Goal: Communication & Community: Answer question/provide support

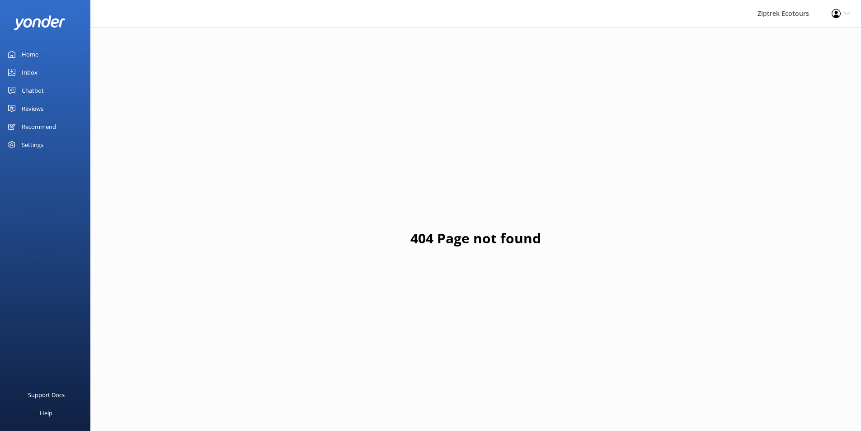
click at [56, 113] on link "Reviews" at bounding box center [45, 108] width 90 height 18
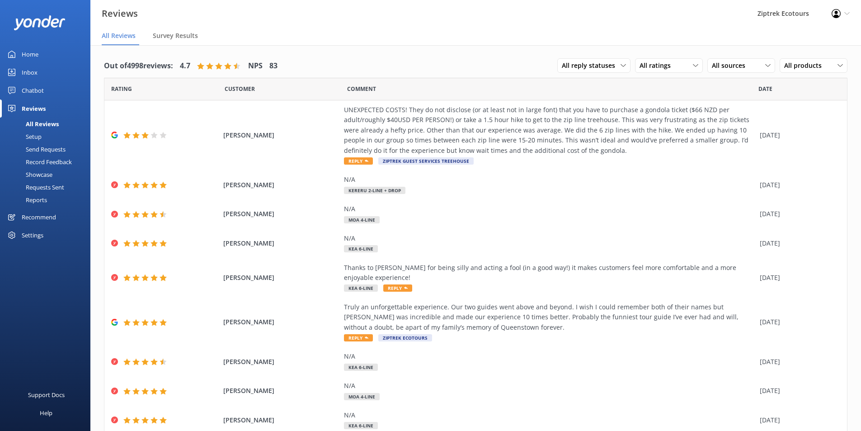
click at [65, 161] on div "Record Feedback" at bounding box center [38, 162] width 66 height 13
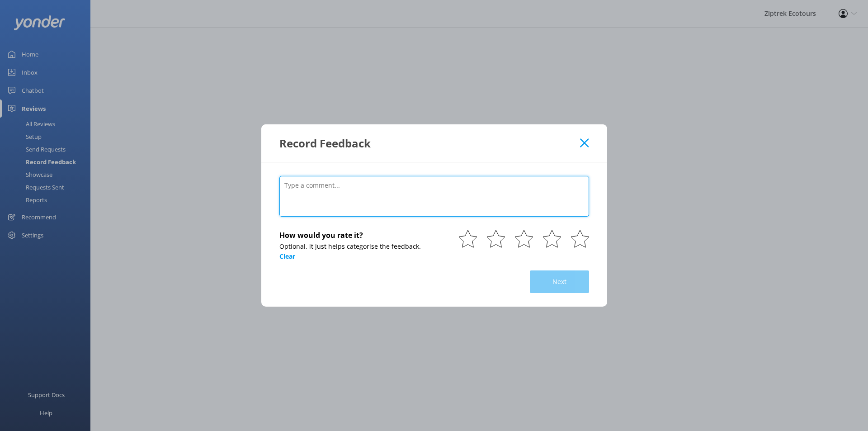
click at [415, 195] on textarea at bounding box center [434, 196] width 310 height 41
paste textarea "Our instructors [PERSON_NAME] and [PERSON_NAME] were wonderful. Their knowledge…"
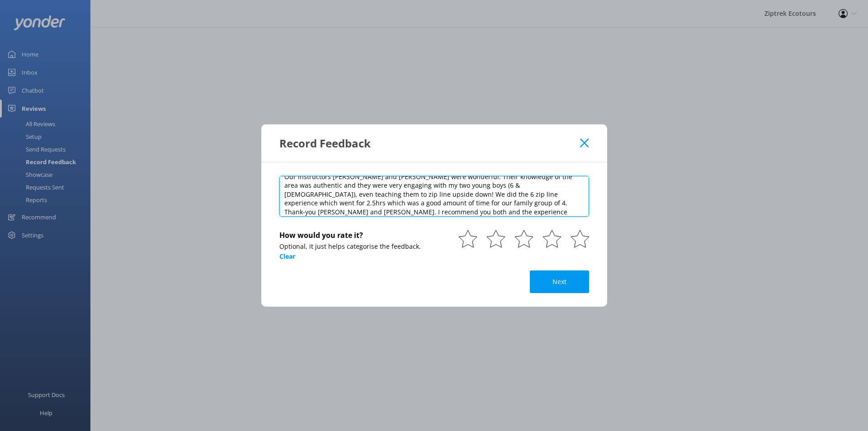
scroll to position [18, 0]
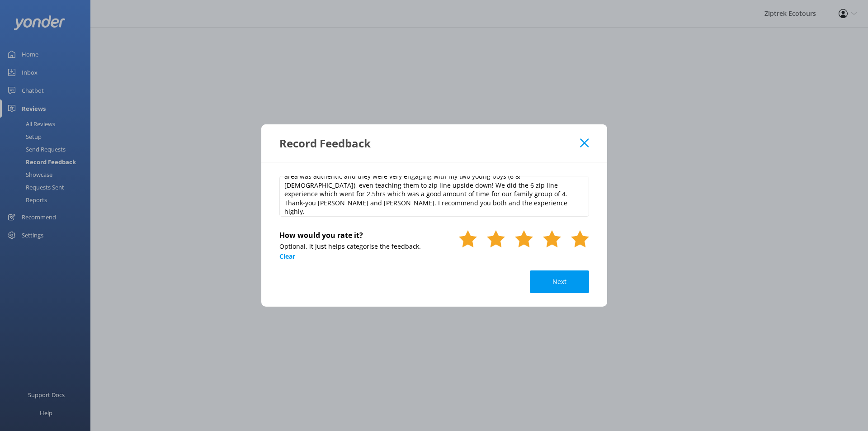
click at [576, 240] on use at bounding box center [580, 238] width 18 height 17
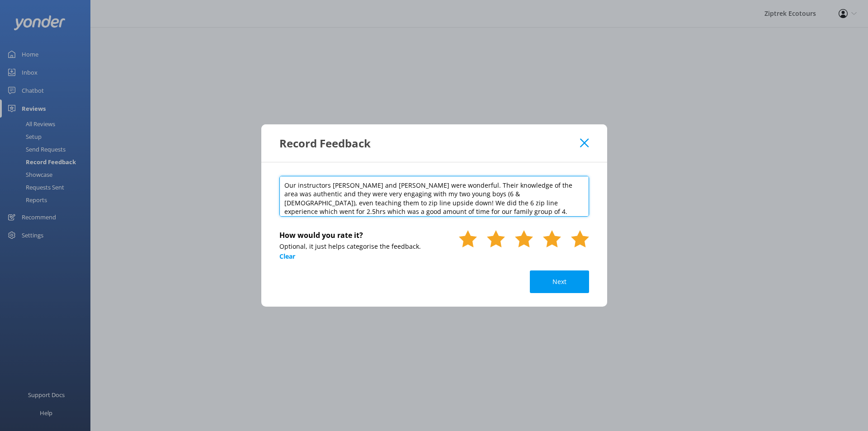
click at [282, 184] on textarea "Our instructors [PERSON_NAME] and [PERSON_NAME] were wonderful. Their knowledge…" at bounding box center [434, 196] width 310 height 41
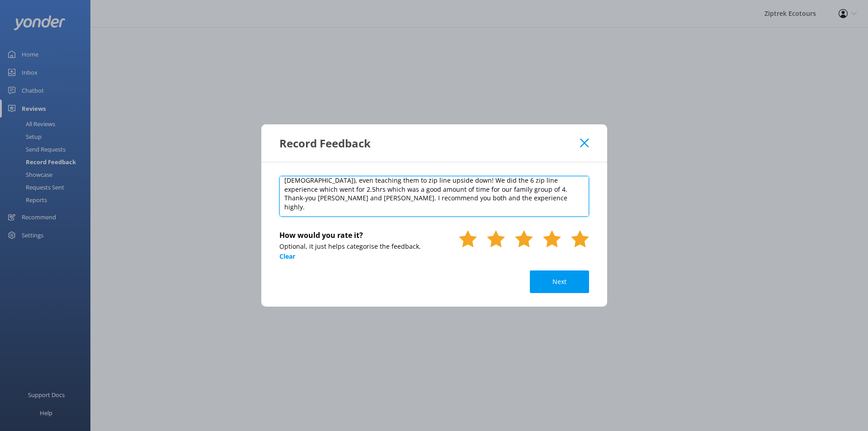
click at [414, 208] on textarea "Amazing 5 STAR Our instructors [PERSON_NAME] and [PERSON_NAME] were wonderful. …" at bounding box center [434, 196] width 310 height 41
paste textarea "[DATE]"
type textarea "Amazing 5 STAR Our instructors [PERSON_NAME] and [PERSON_NAME] were wonderful. …"
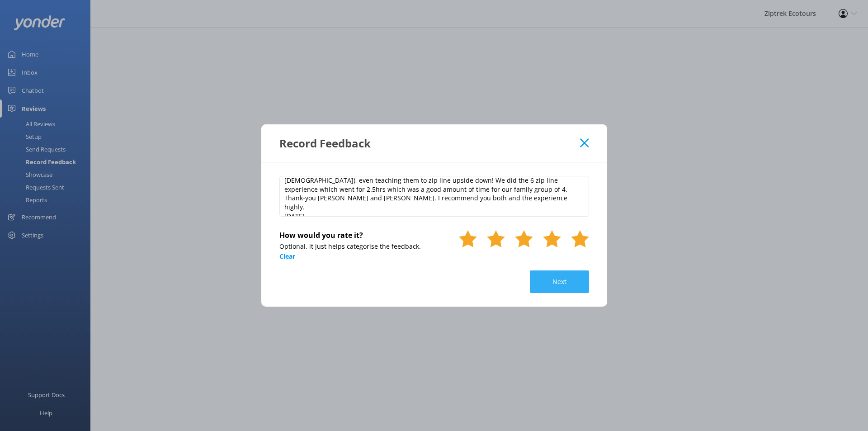
click at [572, 283] on button "Next" at bounding box center [559, 281] width 59 height 23
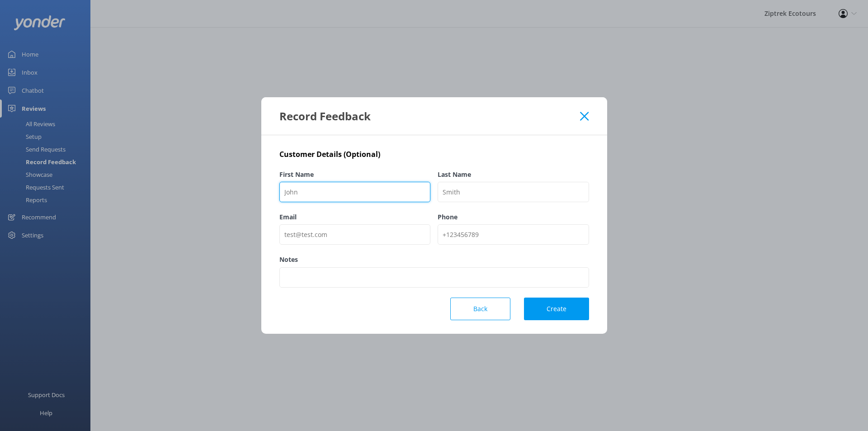
click at [371, 188] on input "First Name" at bounding box center [354, 192] width 151 height 20
paste input "Lauchlan W"
type input "Lauchlan W"
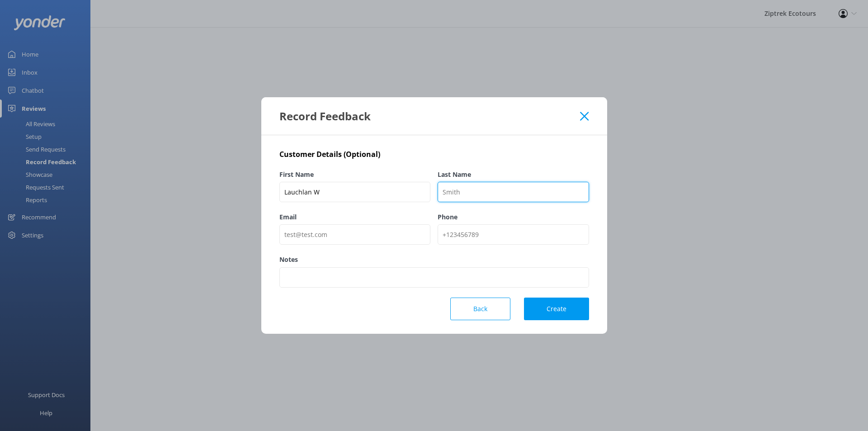
click at [503, 188] on input "Last Name" at bounding box center [513, 192] width 151 height 20
type input "TripAdvisor"
click at [558, 300] on button "Create" at bounding box center [556, 308] width 65 height 23
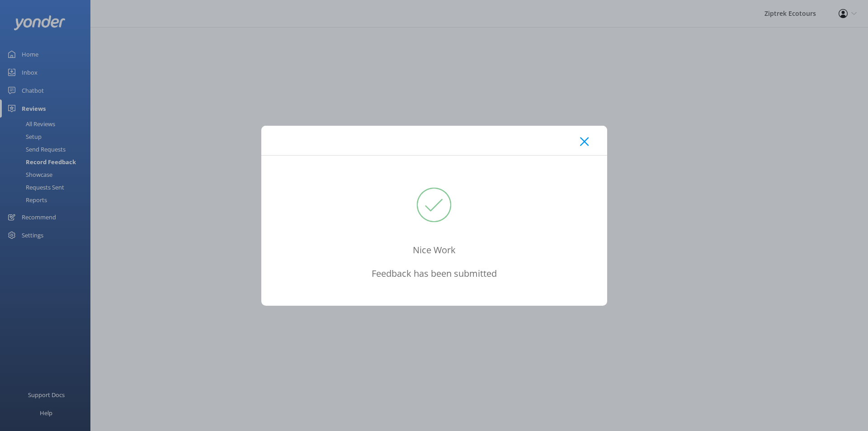
click at [585, 133] on div at bounding box center [434, 140] width 346 height 29
click at [585, 142] on use at bounding box center [584, 141] width 9 height 9
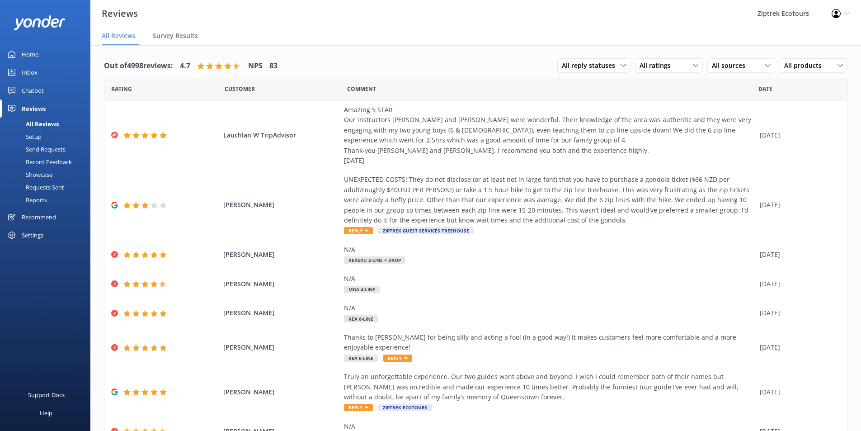
click at [72, 163] on div "Record Feedback" at bounding box center [38, 162] width 66 height 13
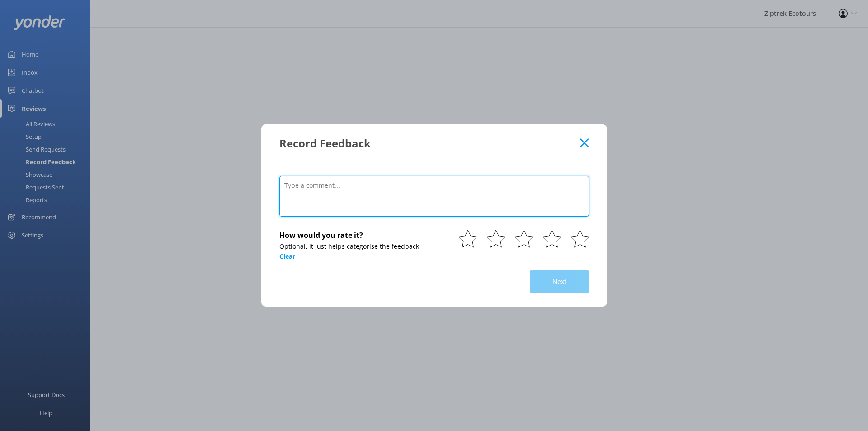
click at [335, 180] on textarea at bounding box center [434, 196] width 310 height 41
paste textarea "An experience you can’t miss out on! [DATE] • Family Our experience was incredi…"
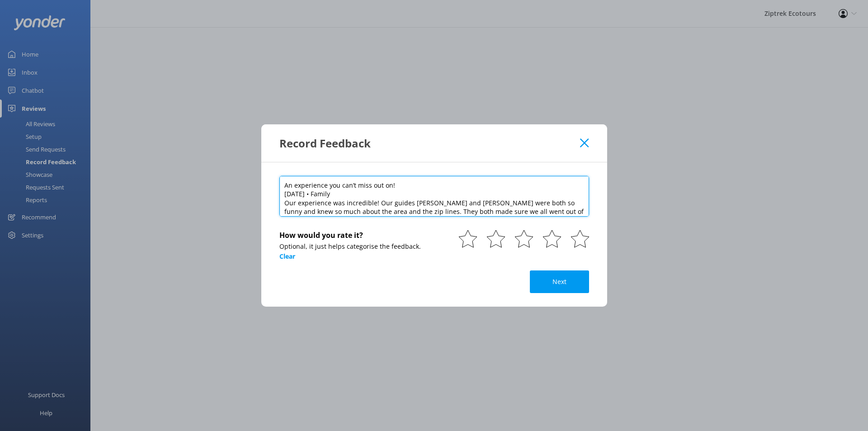
drag, startPoint x: 345, startPoint y: 194, endPoint x: 275, endPoint y: 196, distance: 70.6
click at [275, 196] on div "An experience you can’t miss out on! [DATE] • Family Our experience was incredi…" at bounding box center [434, 234] width 346 height 145
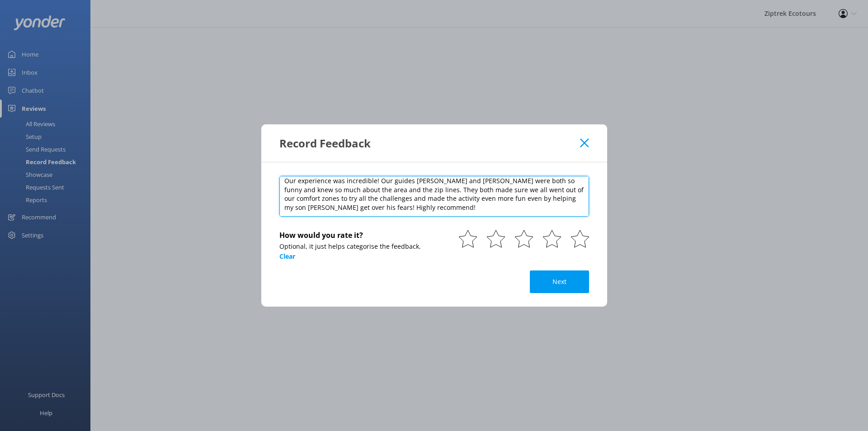
click at [435, 213] on textarea "An experience you can’t miss out on! Our experience was incredible! Our guides …" at bounding box center [434, 196] width 310 height 41
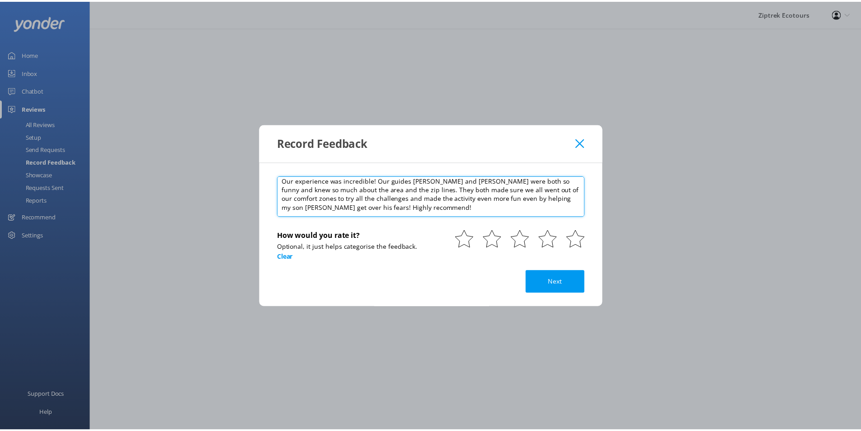
scroll to position [18, 0]
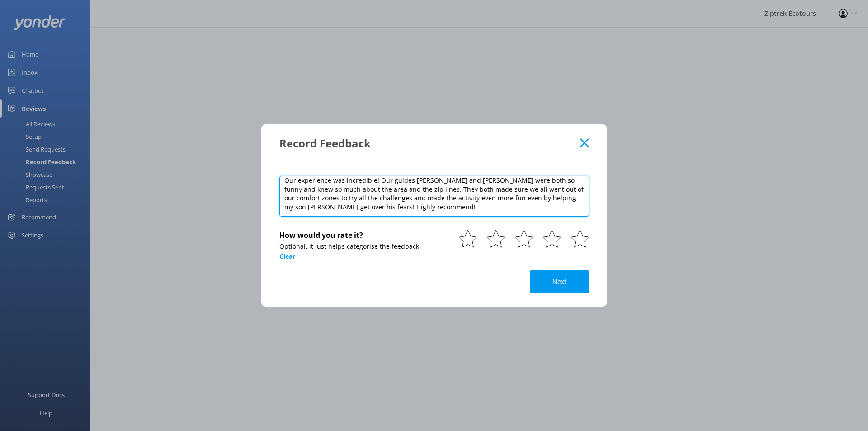
paste textarea "[DATE]"
type textarea "An experience you can’t miss out on! Our experience was incredible! Our guides …"
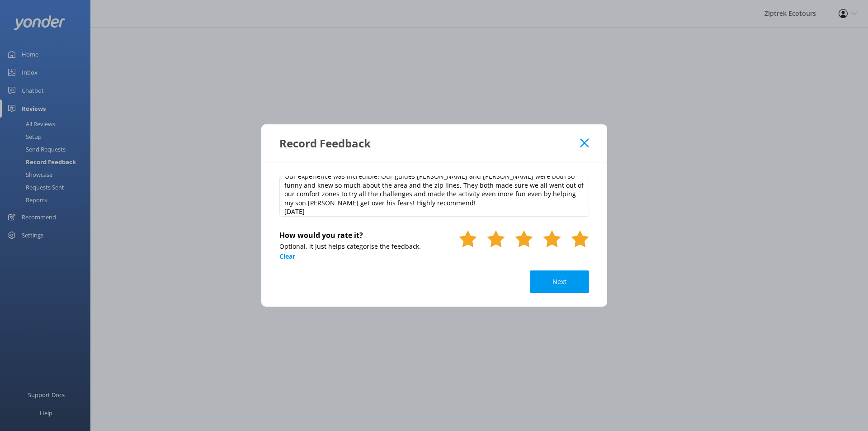
click at [579, 241] on use at bounding box center [580, 238] width 18 height 17
click at [564, 274] on button "Next" at bounding box center [559, 281] width 59 height 23
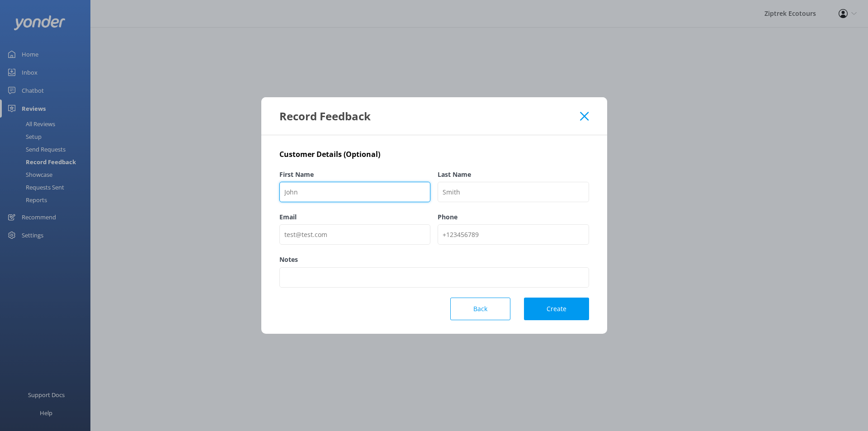
click at [397, 187] on input "First Name" at bounding box center [354, 192] width 151 height 20
paste input "Companion14848121280"
type input "Companion14848121280"
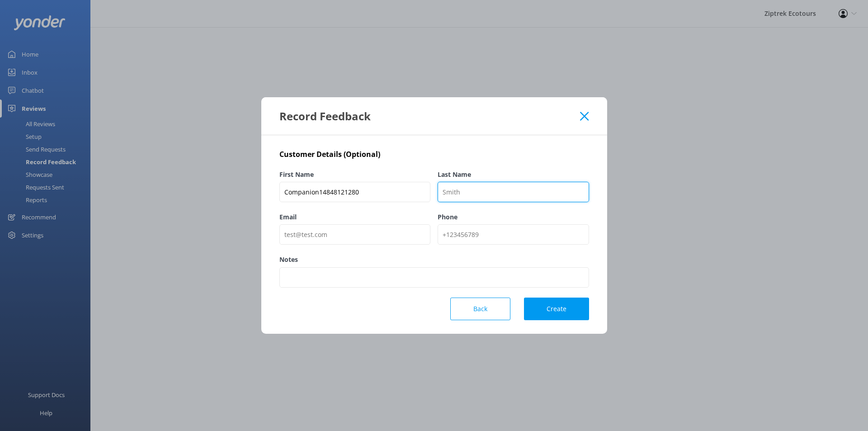
click at [503, 196] on input "Last Name" at bounding box center [513, 192] width 151 height 20
type input "TripAdvisor"
click at [562, 321] on div "Customer Details (Optional) First Name Companion14848121280 Last Name TripAdvis…" at bounding box center [434, 234] width 346 height 198
click at [561, 318] on button "Create" at bounding box center [556, 308] width 65 height 23
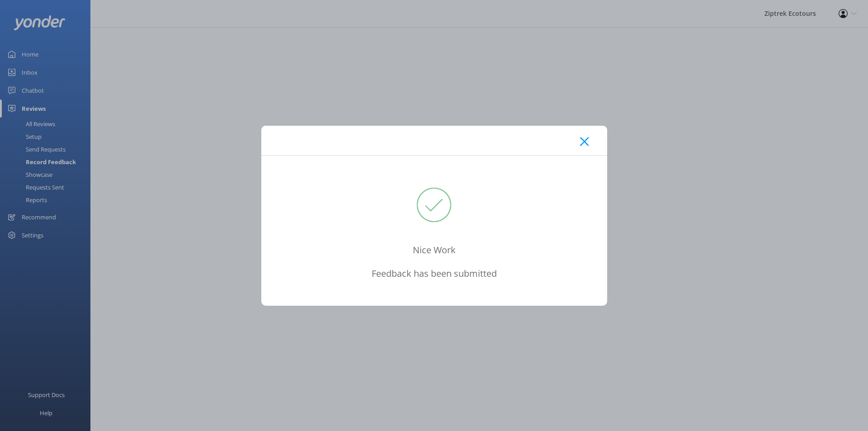
click at [595, 139] on div at bounding box center [434, 140] width 346 height 29
click at [589, 140] on div at bounding box center [434, 140] width 346 height 29
click at [594, 146] on div at bounding box center [434, 140] width 346 height 29
click at [586, 145] on icon at bounding box center [584, 141] width 9 height 9
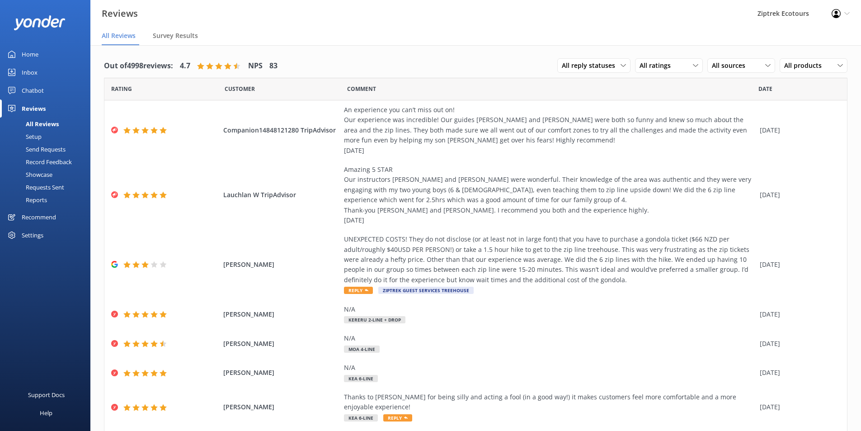
click at [40, 121] on div "All Reviews" at bounding box center [31, 124] width 53 height 13
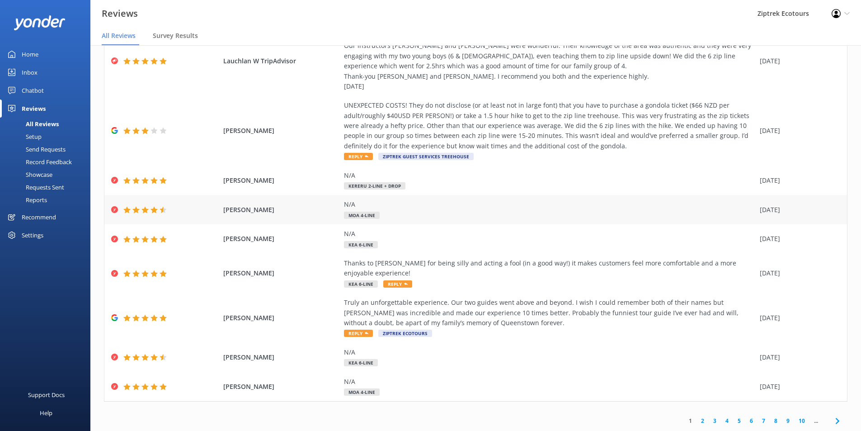
scroll to position [18, 0]
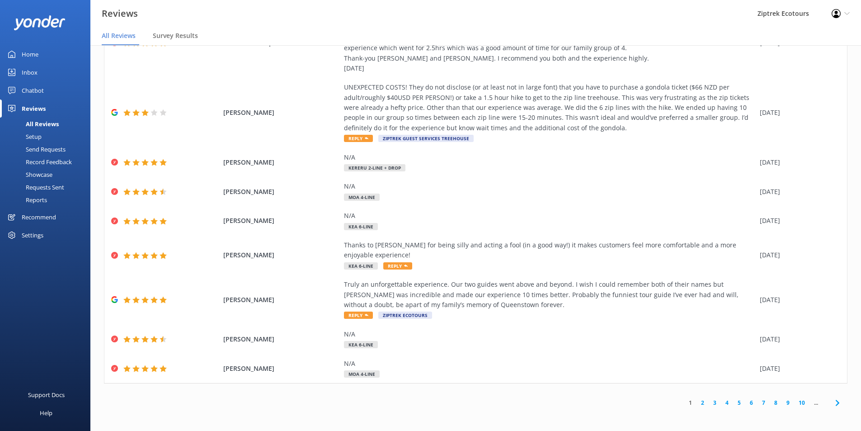
click at [697, 403] on link "2" at bounding box center [703, 402] width 12 height 9
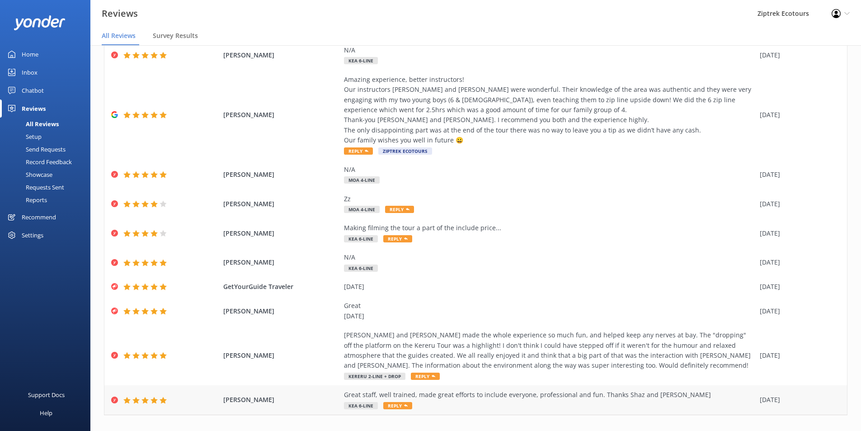
scroll to position [73, 0]
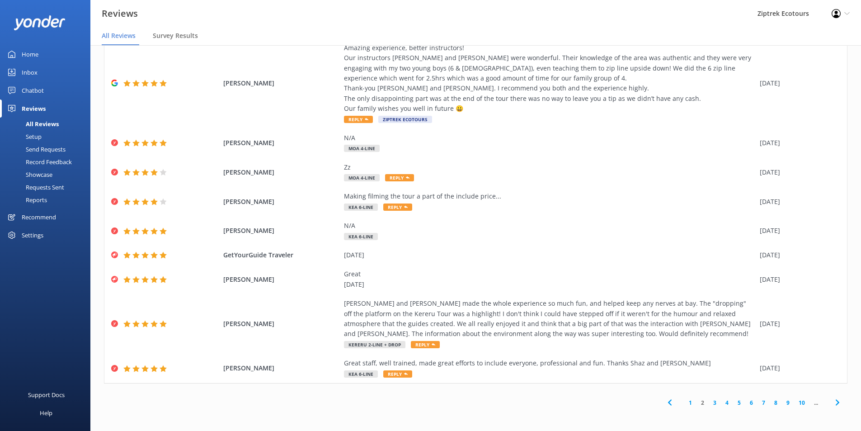
click at [68, 162] on div "Record Feedback" at bounding box center [38, 162] width 66 height 13
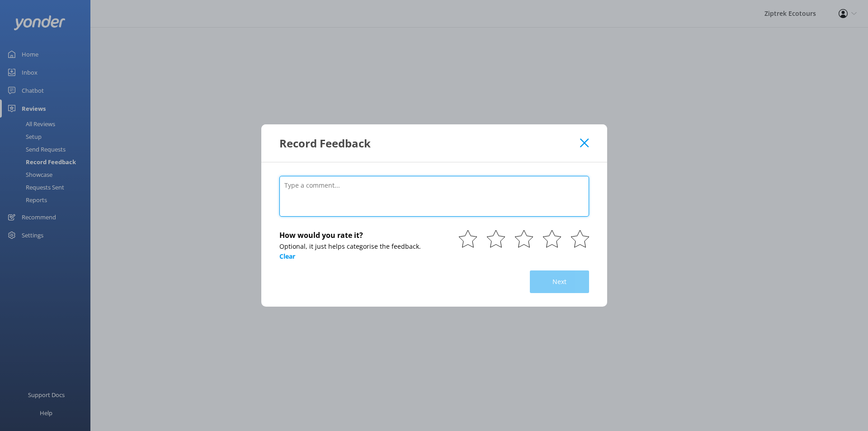
click at [376, 209] on textarea at bounding box center [434, 196] width 310 height 41
paste textarea "The actual activity was fantastic but the fact you had to pay an extra $66 per …"
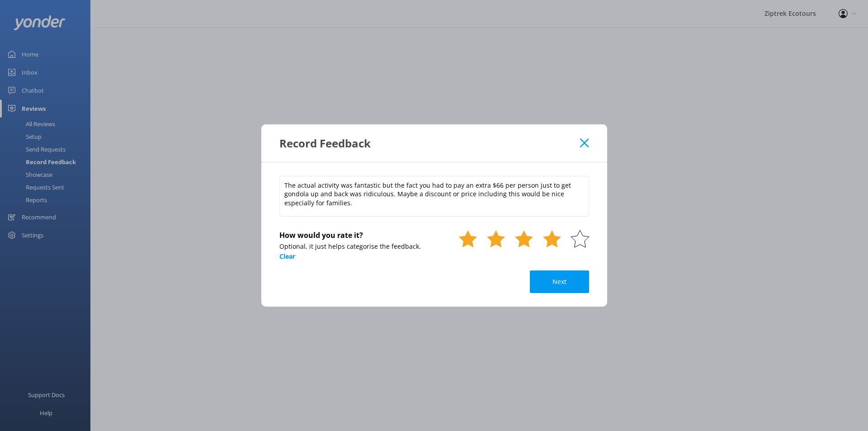
click at [548, 240] on use at bounding box center [552, 238] width 18 height 17
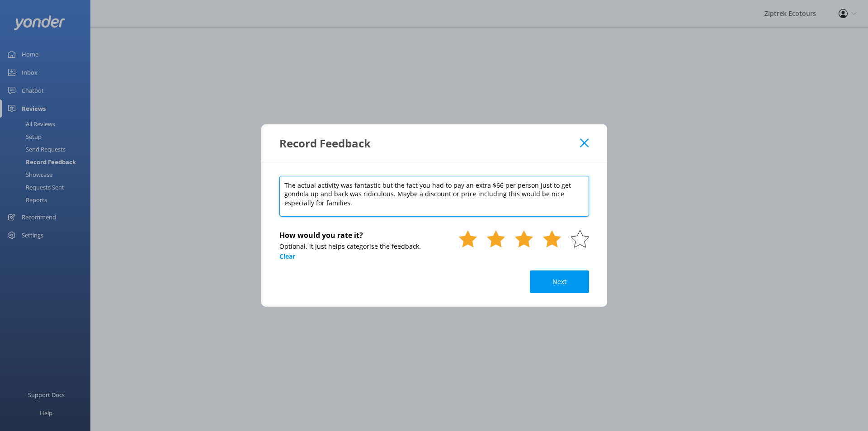
click at [444, 206] on textarea "The actual activity was fantastic but the fact you had to pay an extra $66 per …" at bounding box center [434, 196] width 310 height 41
click at [446, 213] on textarea "The actual activity was fantastic but the fact you had to pay an extra $66 per …" at bounding box center [434, 196] width 310 height 41
paste textarea "[DATE]"
click at [294, 202] on textarea "The actual activity was fantastic but the fact you had to pay an extra $66 per …" at bounding box center [434, 196] width 310 height 41
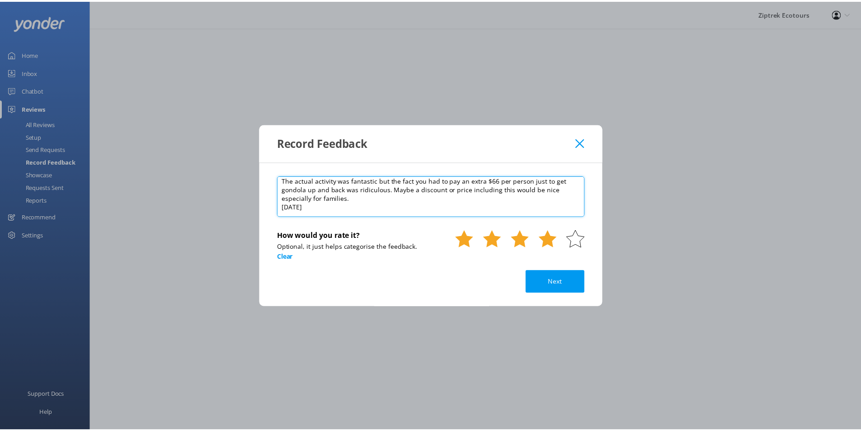
scroll to position [5, 0]
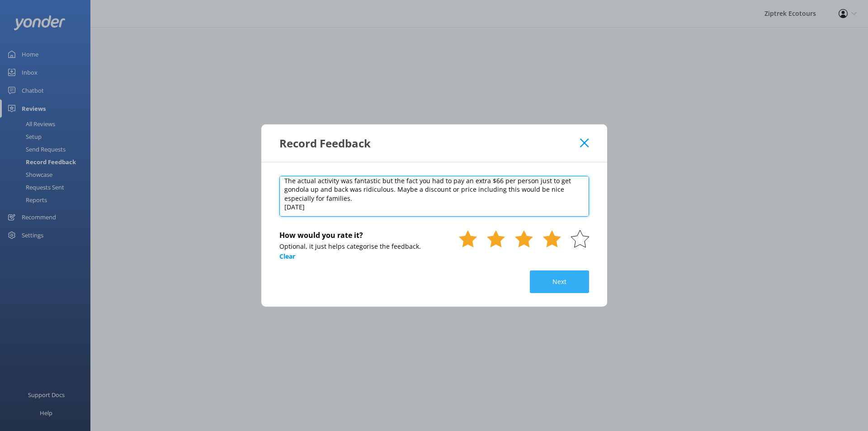
type textarea "The actual activity was fantastic but the fact you had to pay an extra $66 per …"
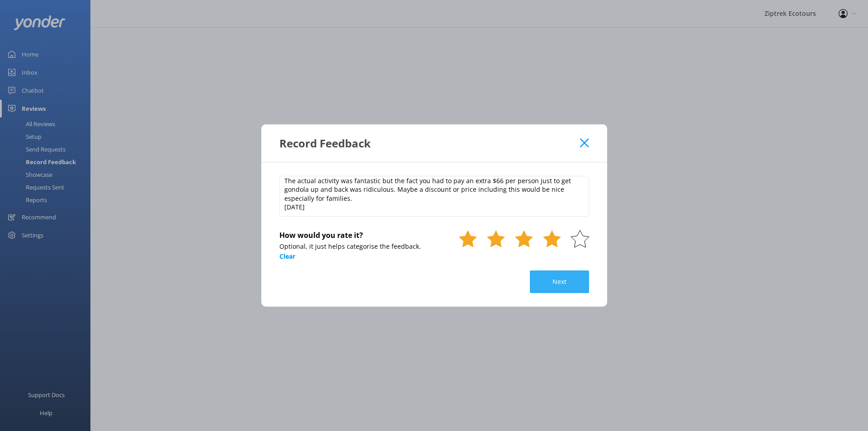
click at [554, 289] on button "Next" at bounding box center [559, 281] width 59 height 23
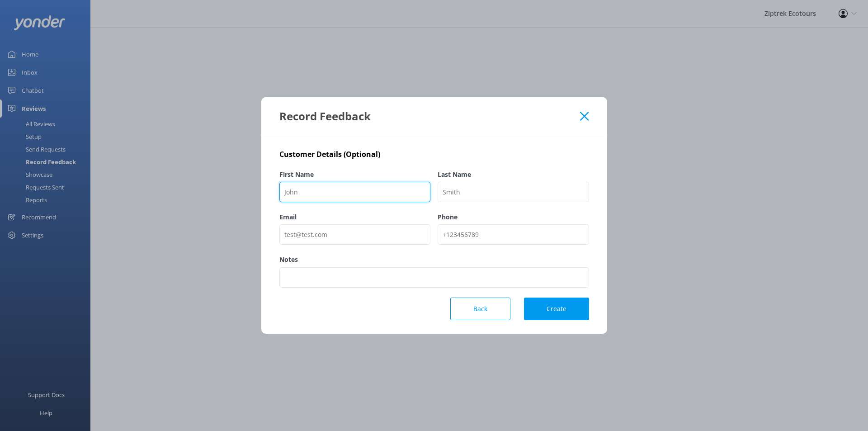
click at [382, 195] on input "First Name" at bounding box center [354, 192] width 151 height 20
paste input "GetYourGuide travele"
drag, startPoint x: 327, startPoint y: 192, endPoint x: 400, endPoint y: 194, distance: 72.8
click at [400, 194] on input "GetYourGuide travele" at bounding box center [354, 192] width 151 height 20
type input "GetYourGuide"
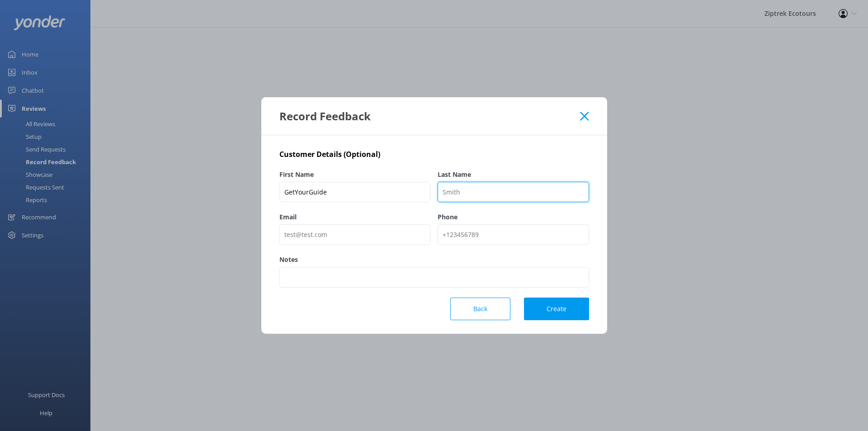
click at [536, 190] on input "Last Name" at bounding box center [513, 192] width 151 height 20
paste input "travele"
type input "Traveler"
click at [547, 313] on button "Create" at bounding box center [556, 308] width 65 height 23
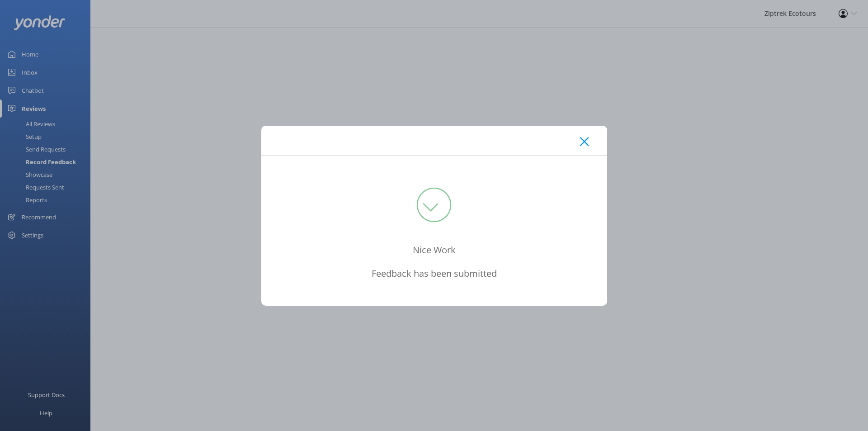
click at [579, 148] on div at bounding box center [434, 140] width 346 height 29
click at [590, 143] on div at bounding box center [434, 140] width 346 height 29
click at [586, 143] on use at bounding box center [584, 141] width 9 height 9
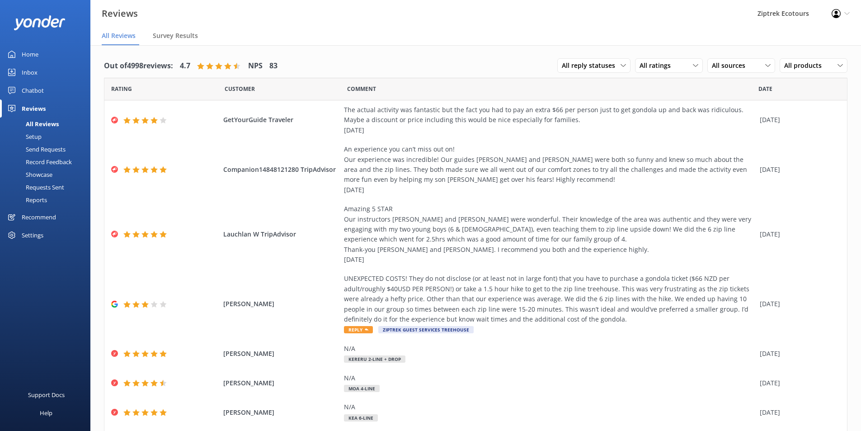
click at [47, 109] on link "Reviews" at bounding box center [45, 108] width 90 height 18
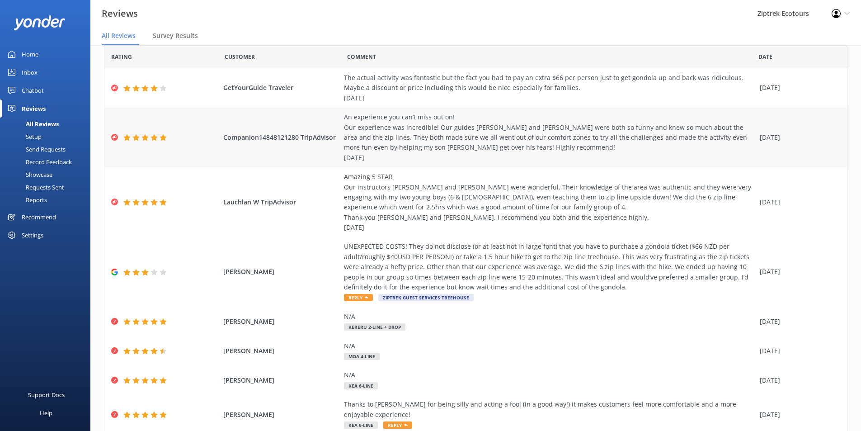
scroll to position [45, 0]
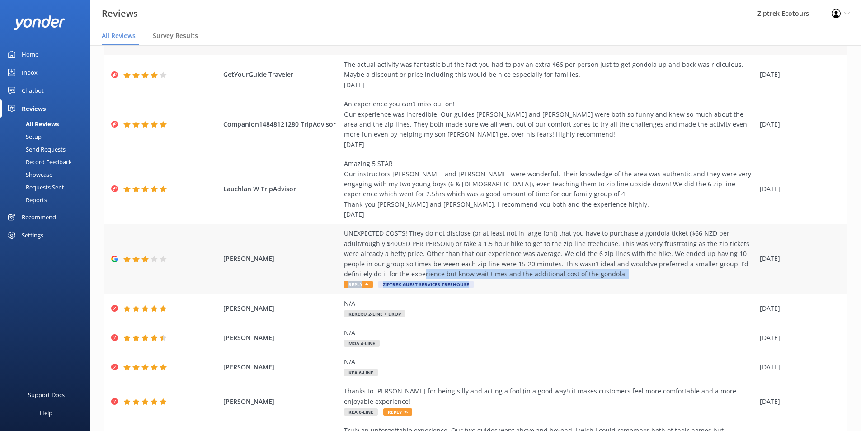
drag, startPoint x: 375, startPoint y: 270, endPoint x: 571, endPoint y: 284, distance: 196.2
click at [569, 284] on div "UNEXPECTED COSTS! They do not disclose (or at least not in large font) that you…" at bounding box center [549, 258] width 411 height 61
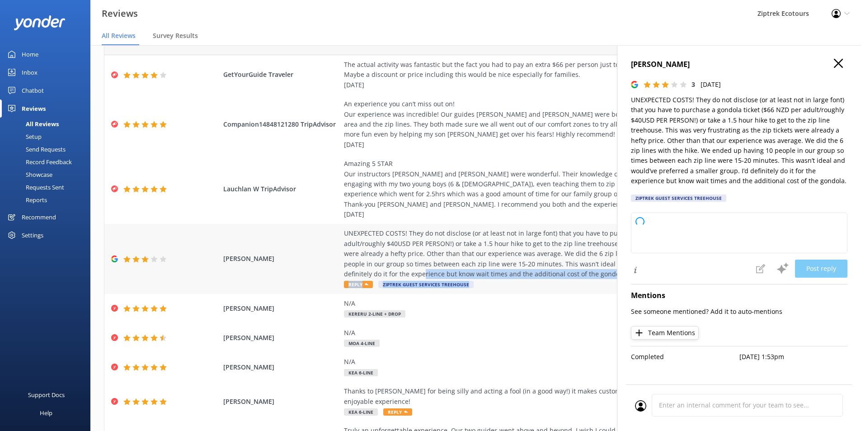
click at [582, 276] on div "UNEXPECTED COSTS! They do not disclose (or at least not in large font) that you…" at bounding box center [549, 253] width 411 height 51
click at [842, 54] on div "[PERSON_NAME] 3 [DATE] UNEXPECTED COSTS! They do not disclose (or at least not …" at bounding box center [739, 260] width 244 height 431
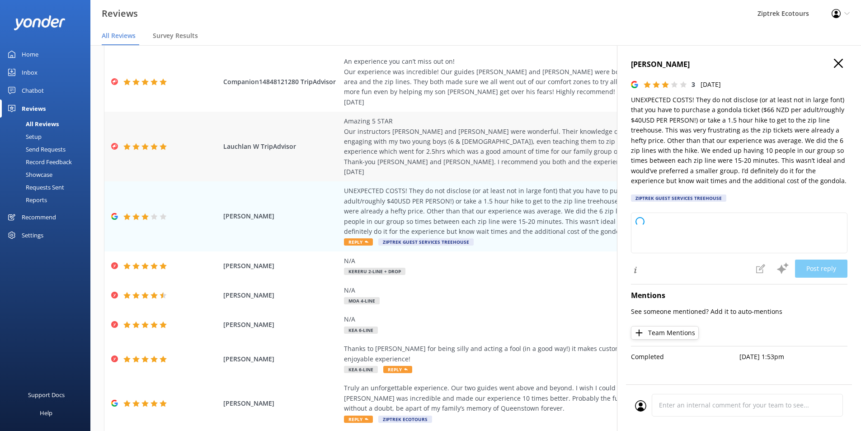
scroll to position [144, 0]
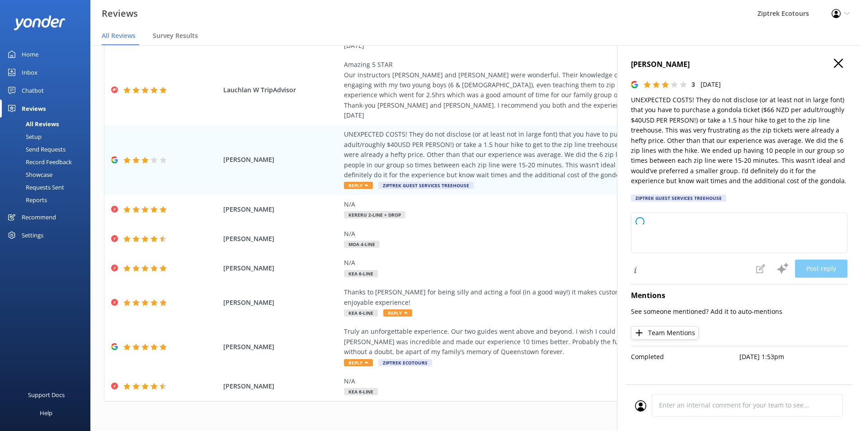
type textarea "Kia ora, Thank you so much for taking the time to share your feedback with us. …"
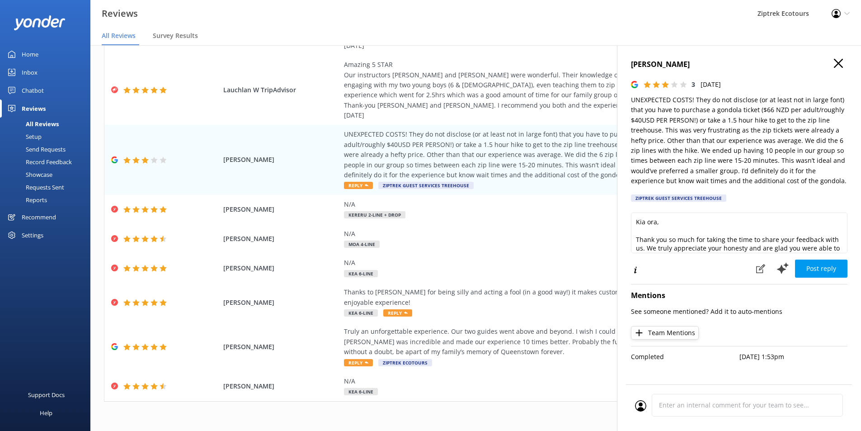
click at [836, 69] on h4 "[PERSON_NAME]" at bounding box center [739, 65] width 217 height 12
click at [837, 60] on icon "button" at bounding box center [838, 63] width 9 height 9
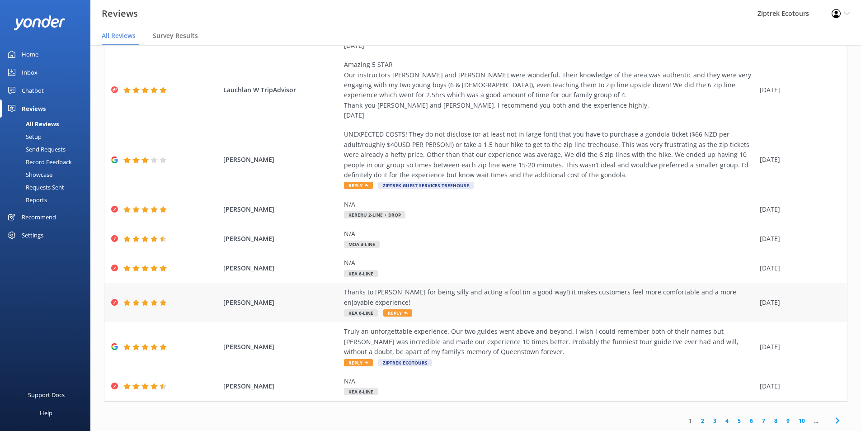
scroll to position [18, 0]
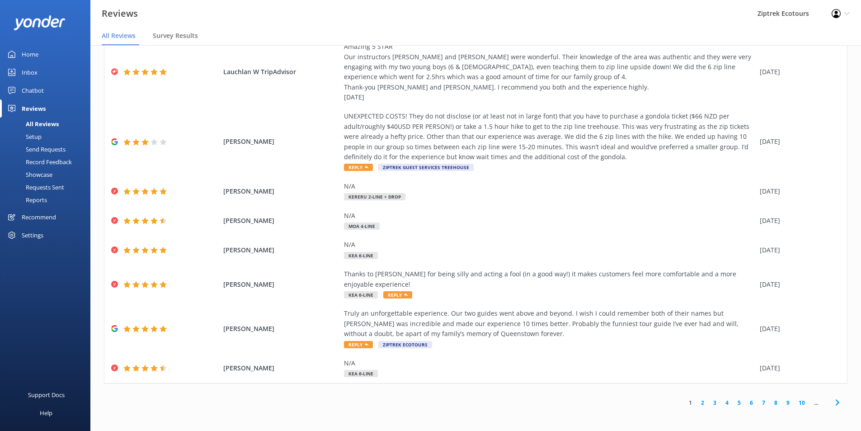
click at [697, 402] on link "2" at bounding box center [703, 402] width 12 height 9
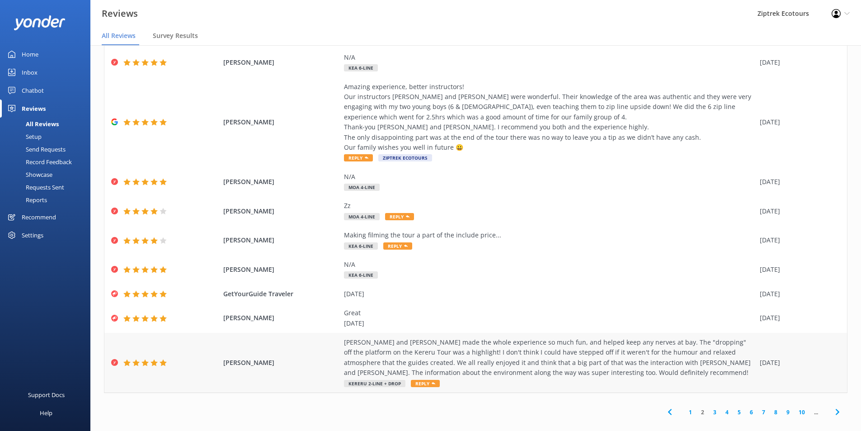
scroll to position [73, 0]
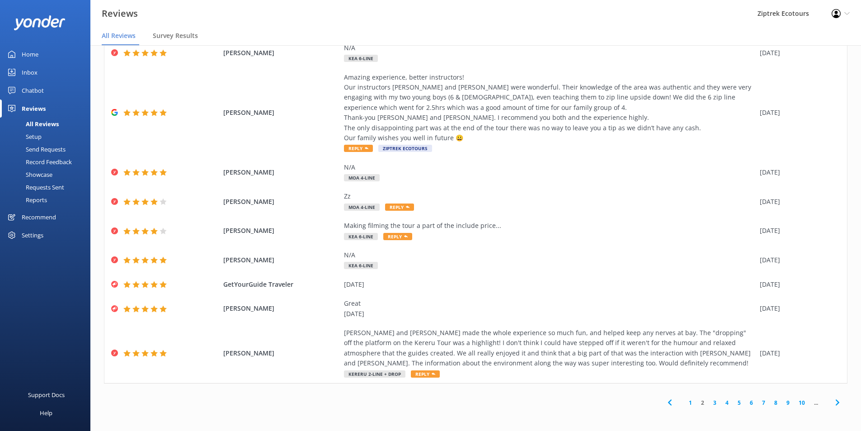
click at [685, 402] on link "1" at bounding box center [691, 402] width 12 height 9
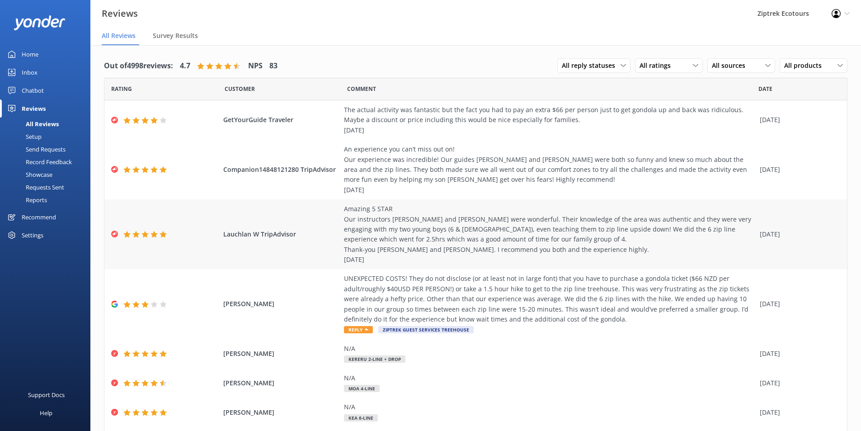
scroll to position [144, 0]
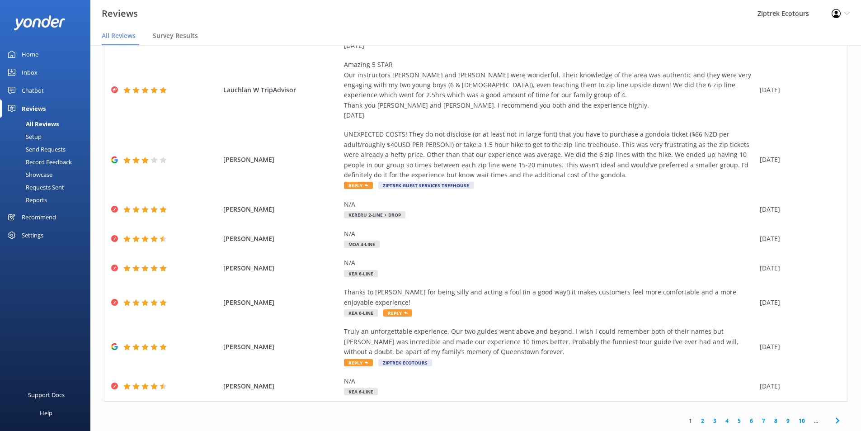
click at [709, 418] on link "3" at bounding box center [715, 420] width 12 height 9
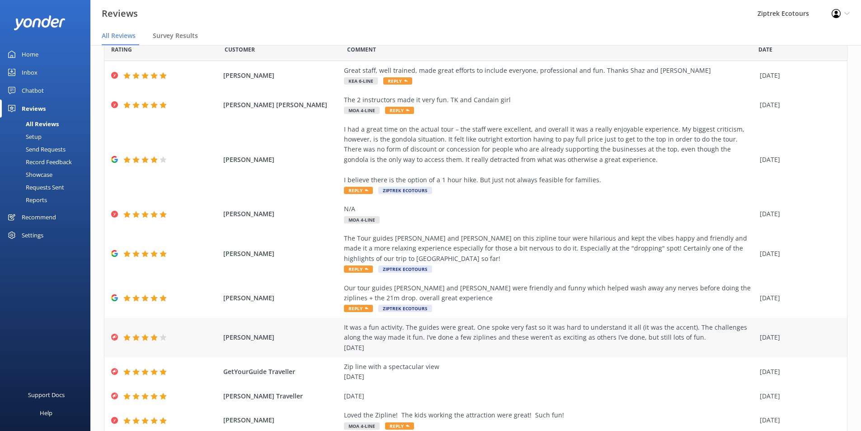
scroll to position [73, 0]
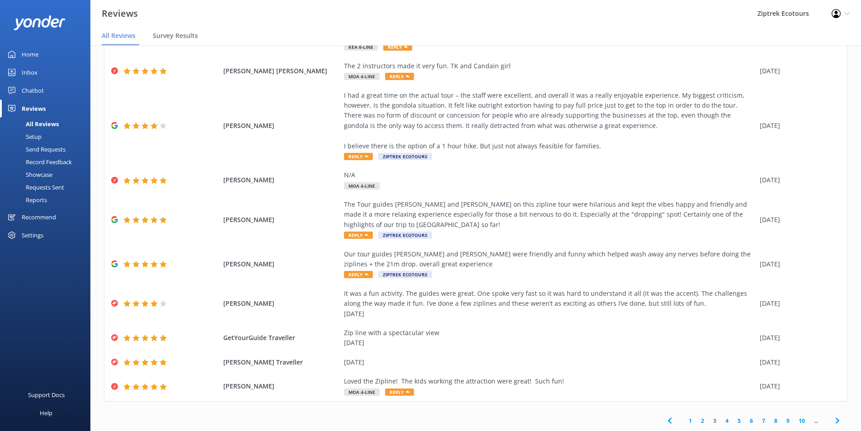
click at [697, 420] on link "2" at bounding box center [703, 420] width 12 height 9
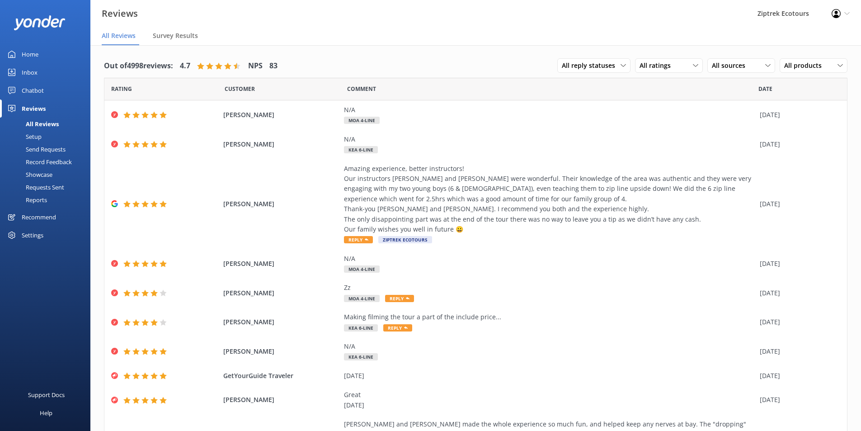
click at [505, 51] on div "Out of 4998 reviews: 4.7 NPS 83 All reply statuses All reply statuses Needs a r…" at bounding box center [475, 279] width 771 height 468
click at [713, 9] on div "Reviews Ziptrek Ecotours Profile Settings Logout" at bounding box center [430, 13] width 861 height 27
click at [8, 51] on icon at bounding box center [11, 54] width 7 height 7
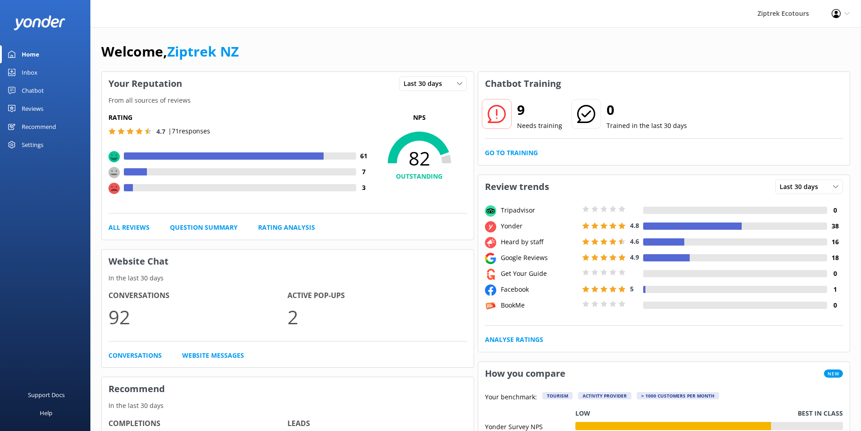
click at [413, 27] on div "Ziptrek Ecotours Profile Settings Logout" at bounding box center [430, 14] width 861 height 28
click at [14, 53] on icon at bounding box center [11, 54] width 7 height 7
click at [71, 109] on link "Reviews" at bounding box center [45, 108] width 90 height 18
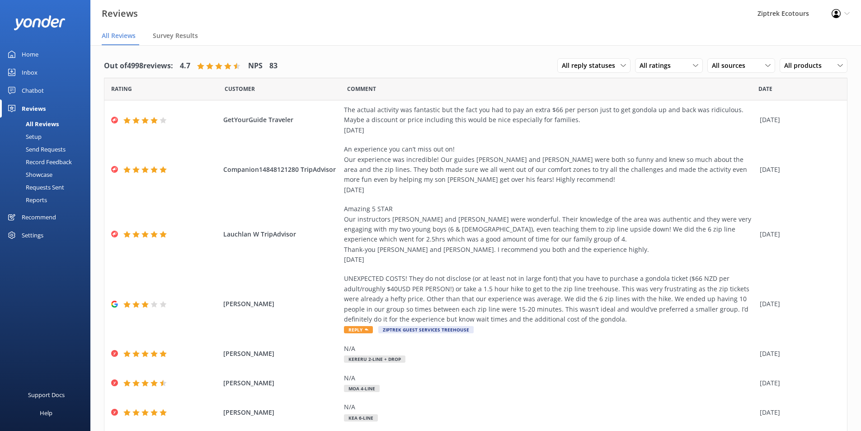
click at [56, 202] on link "Reports" at bounding box center [47, 200] width 85 height 13
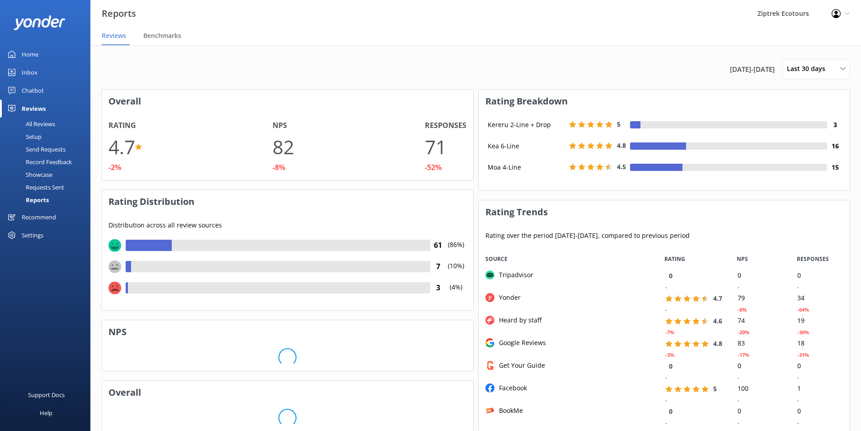
scroll to position [181, 364]
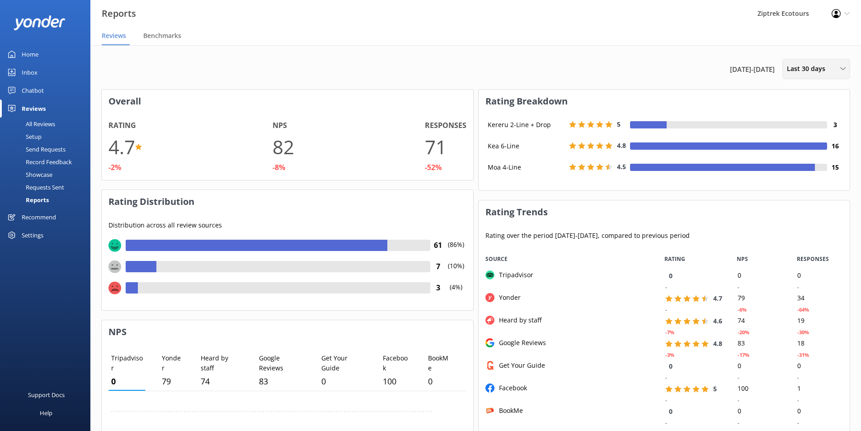
click at [803, 60] on div "Last 30 days Last 7 days Last 30 days Last 90 days Last 180 days Custom" at bounding box center [817, 69] width 68 height 20
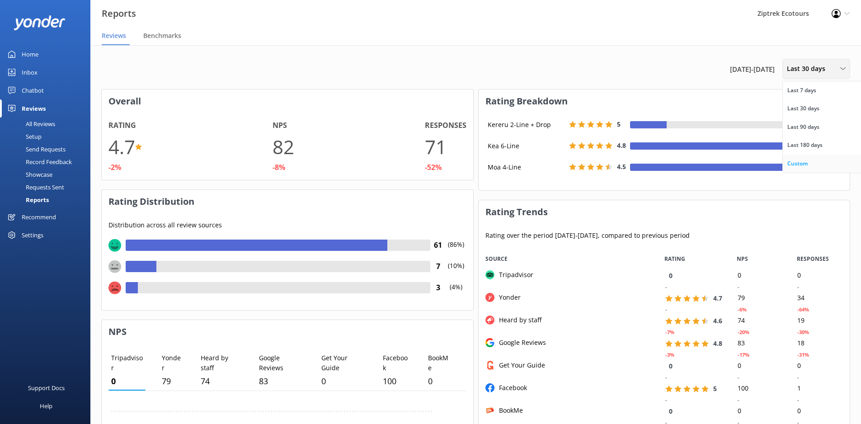
click at [801, 161] on div "Custom" at bounding box center [798, 163] width 20 height 9
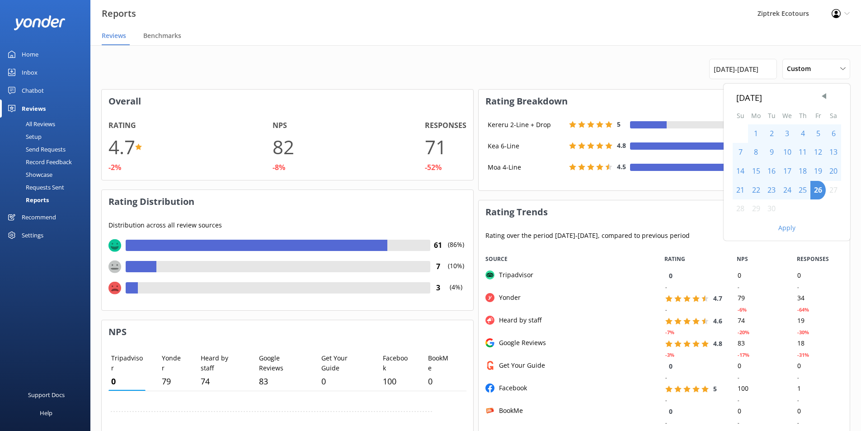
click at [759, 171] on div "15" at bounding box center [756, 171] width 16 height 19
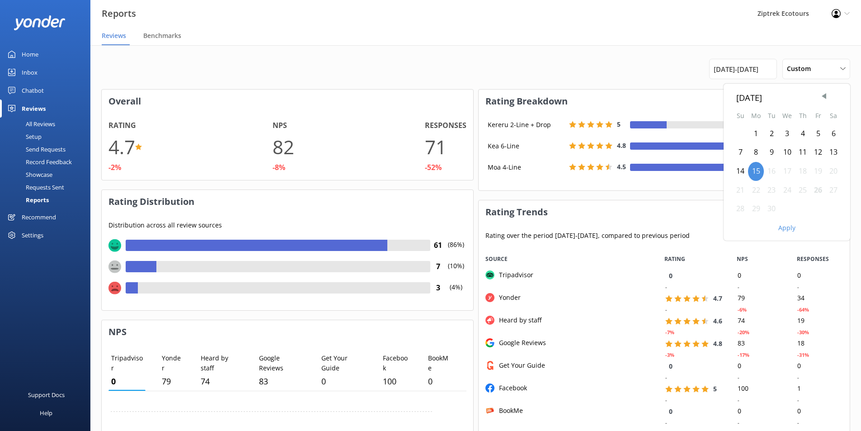
click at [738, 191] on div "21" at bounding box center [740, 190] width 15 height 19
click at [790, 229] on button "Apply" at bounding box center [787, 228] width 17 height 6
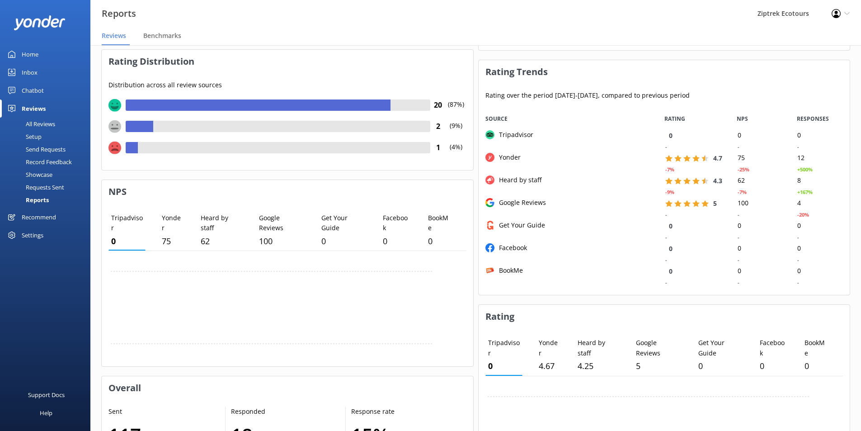
scroll to position [90, 0]
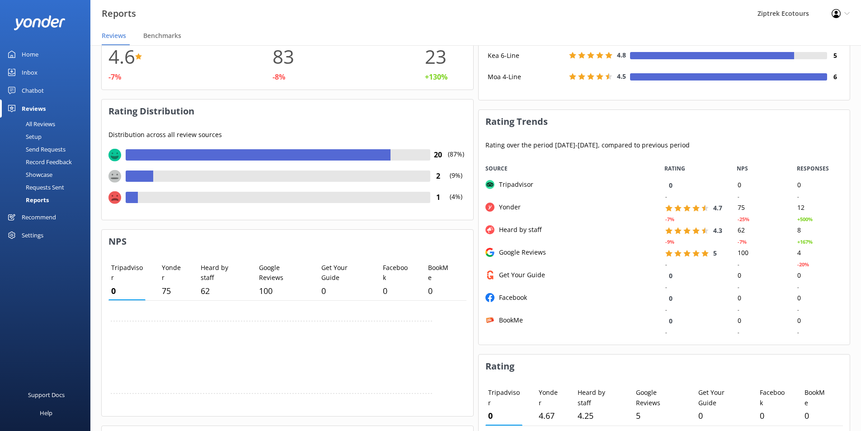
click at [37, 108] on div "Reviews" at bounding box center [34, 108] width 24 height 18
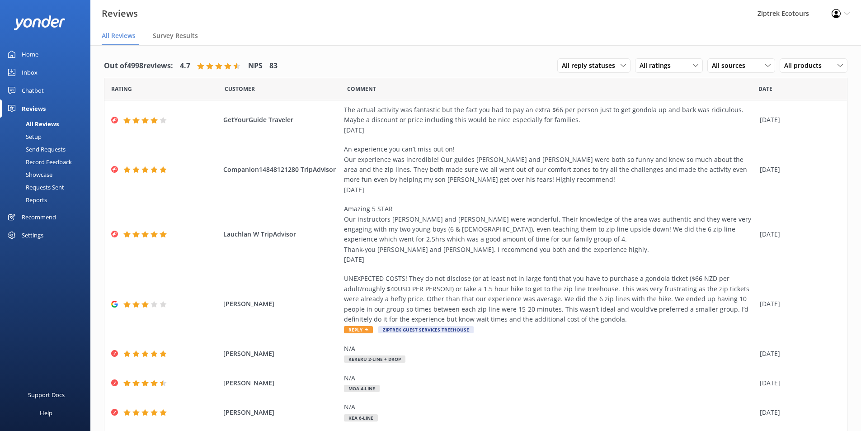
click at [582, 47] on div "Out of 4998 reviews: 4.7 NPS 83 All reply statuses All reply statuses Needs a r…" at bounding box center [475, 314] width 771 height 539
click at [61, 198] on link "Reports" at bounding box center [47, 200] width 85 height 13
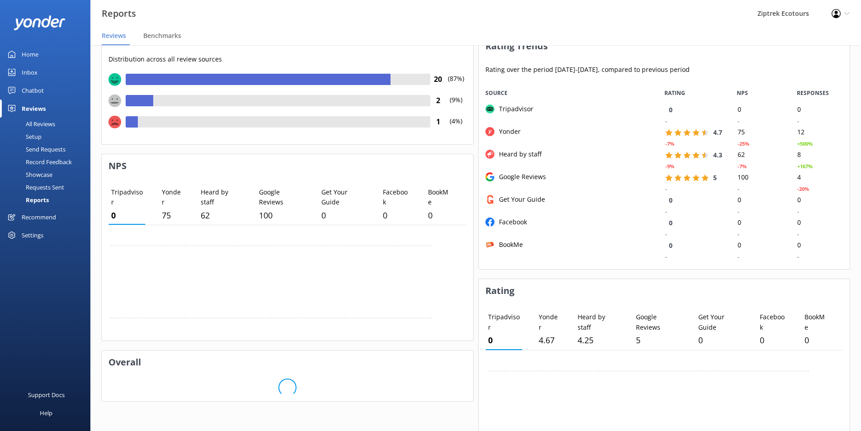
scroll to position [181, 0]
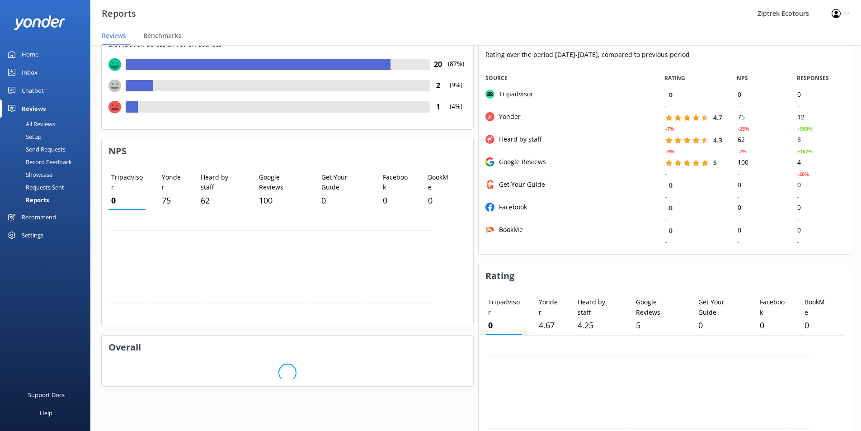
click at [44, 111] on div "Reviews" at bounding box center [34, 108] width 24 height 18
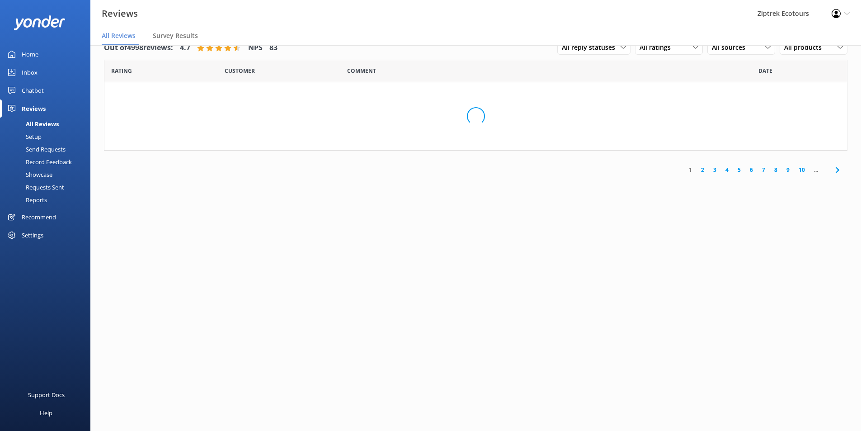
scroll to position [18, 0]
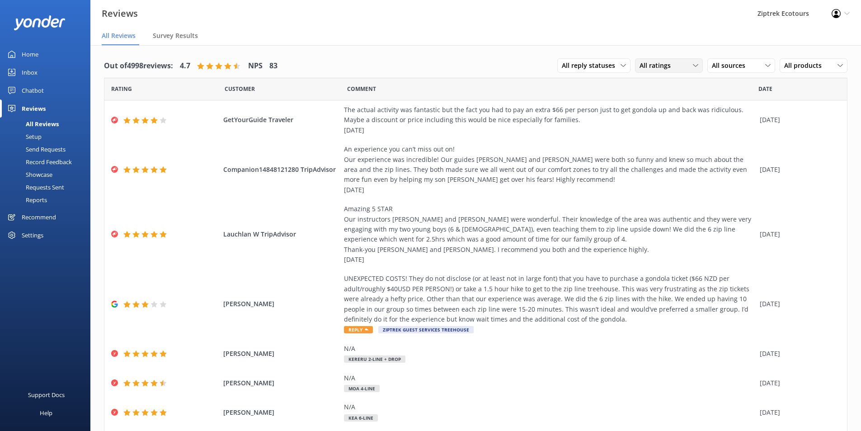
click at [672, 70] on div "All ratings" at bounding box center [668, 66] width 63 height 10
click at [681, 133] on link "Detractors" at bounding box center [676, 139] width 80 height 18
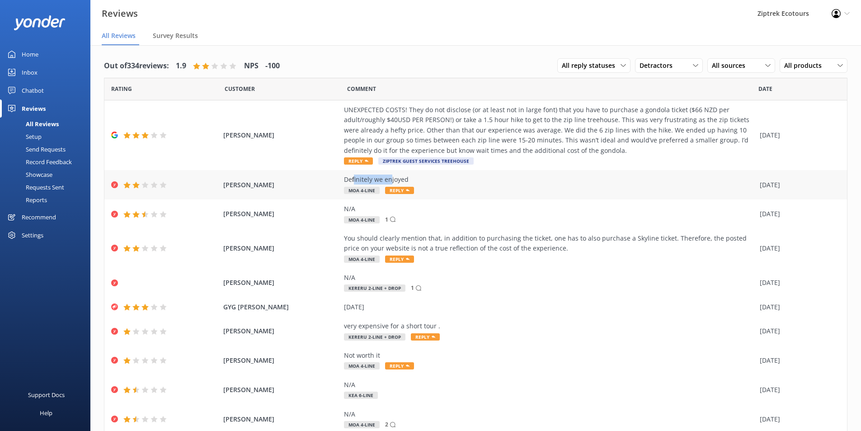
drag, startPoint x: 349, startPoint y: 179, endPoint x: 388, endPoint y: 178, distance: 38.5
click at [388, 178] on div "Definitely we enjoyed" at bounding box center [549, 180] width 411 height 10
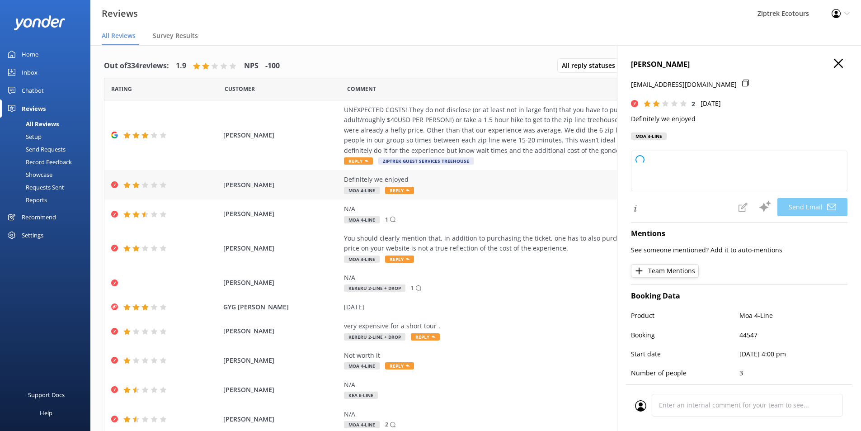
click at [421, 175] on div "Definitely we enjoyed" at bounding box center [549, 180] width 411 height 10
drag, startPoint x: 334, startPoint y: 180, endPoint x: 408, endPoint y: 177, distance: 74.2
click at [408, 177] on div "[PERSON_NAME] Definitely we enjoyed Moa 4-Line Reply [DATE]" at bounding box center [475, 184] width 743 height 29
type textarea "Kia ora Anant, Thank you so much for taking the time to leave us a review. We'r…"
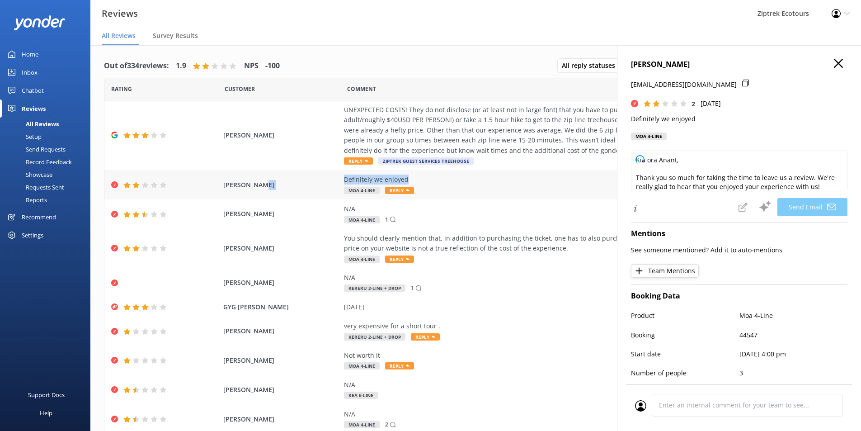
click at [408, 178] on div "Definitely we enjoyed" at bounding box center [549, 180] width 411 height 10
copy div "Definitely we enjoyed"
click at [837, 59] on h4 "[PERSON_NAME]" at bounding box center [739, 65] width 217 height 12
click at [834, 60] on icon "button" at bounding box center [838, 63] width 9 height 9
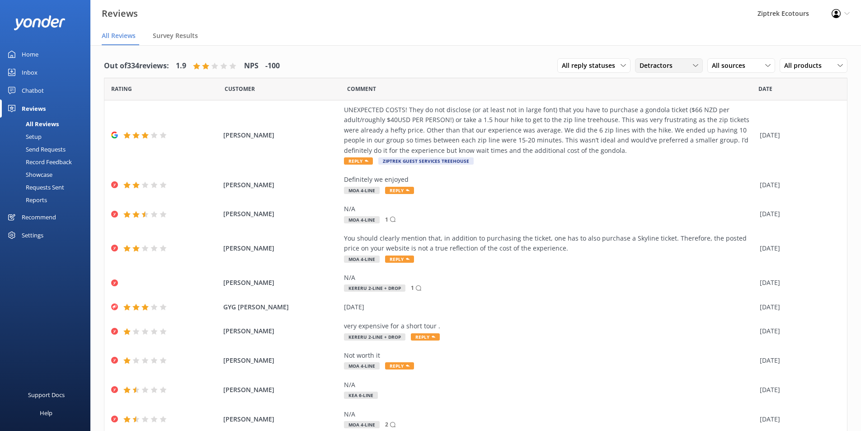
click at [693, 63] on icon at bounding box center [695, 65] width 5 height 5
click at [669, 120] on div "Passives" at bounding box center [665, 120] width 35 height 9
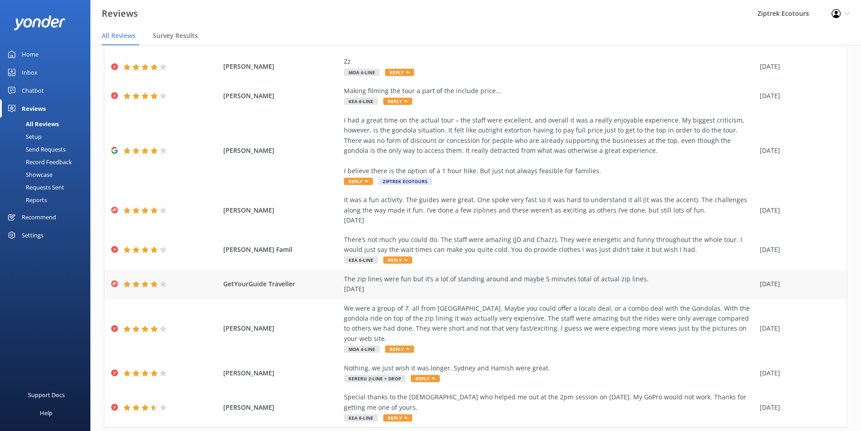
scroll to position [90, 0]
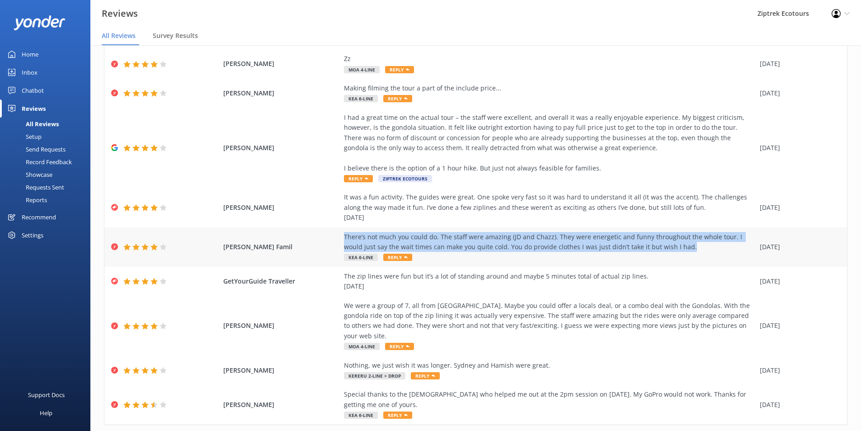
drag, startPoint x: 669, startPoint y: 245, endPoint x: 340, endPoint y: 235, distance: 328.8
click at [344, 235] on div "There’s not much you could do. The staff were amazing (JD and Chazz). They were…" at bounding box center [549, 242] width 411 height 20
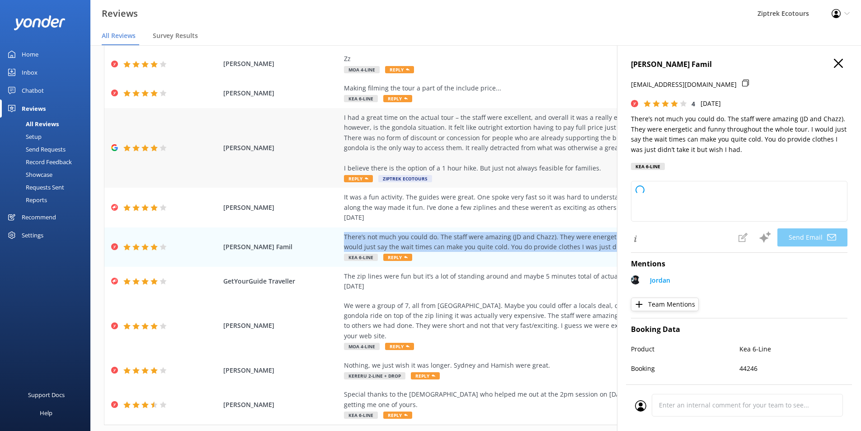
copy div "There’s not much you could do. The staff were amazing (JD and Chazz). They were…"
type textarea "Kia [PERSON_NAME], Thank you so much for taking the time to share your experien…"
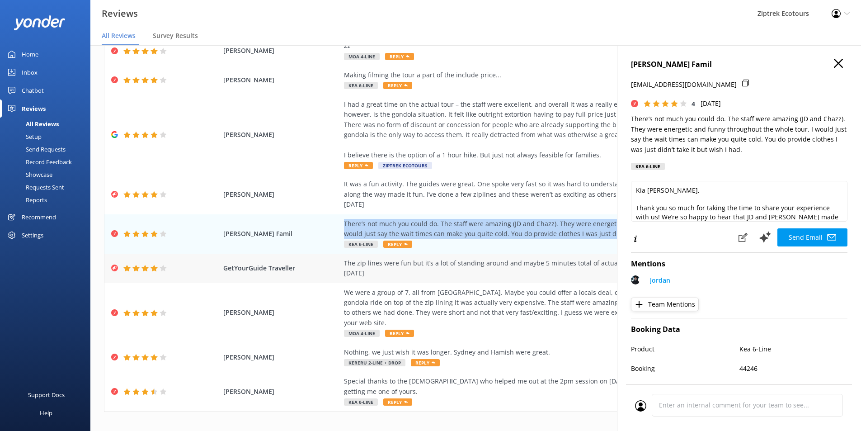
scroll to position [58, 0]
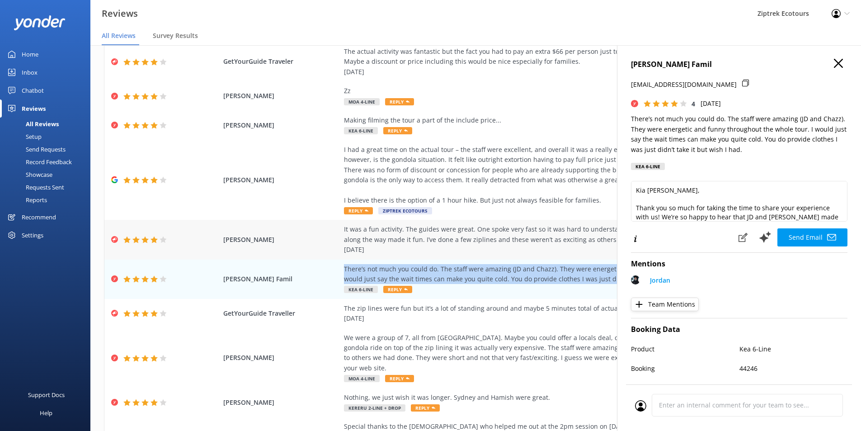
drag, startPoint x: 338, startPoint y: 226, endPoint x: 580, endPoint y: 246, distance: 242.3
click at [580, 246] on div "[PERSON_NAME] It was a fun activity. The guides were great. One spoke very fast…" at bounding box center [475, 239] width 743 height 39
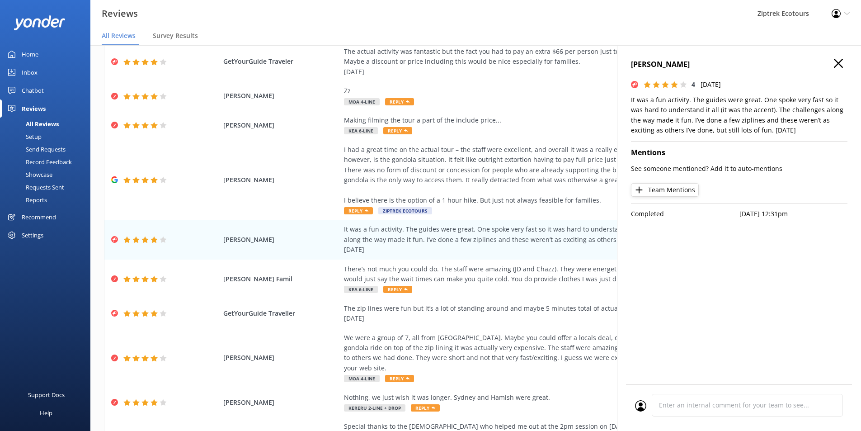
click at [839, 55] on div "[PERSON_NAME] 4 [DATE] It was a fun activity. The guides were great. One spoke …" at bounding box center [739, 260] width 244 height 431
click at [844, 53] on div "[PERSON_NAME] 4 [DATE] It was a fun activity. The guides were great. One spoke …" at bounding box center [739, 260] width 244 height 431
click at [841, 60] on icon "button" at bounding box center [838, 63] width 9 height 9
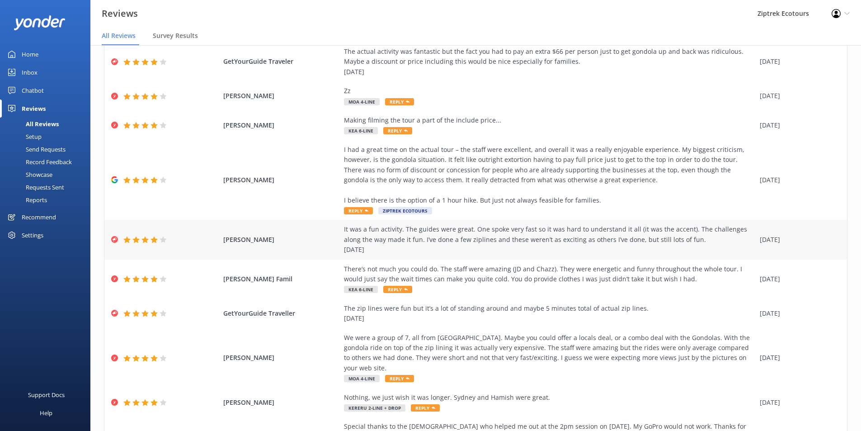
drag, startPoint x: 686, startPoint y: 238, endPoint x: 333, endPoint y: 231, distance: 352.7
click at [333, 231] on div "[PERSON_NAME] It was a fun activity. The guides were great. One spoke very fast…" at bounding box center [475, 239] width 743 height 39
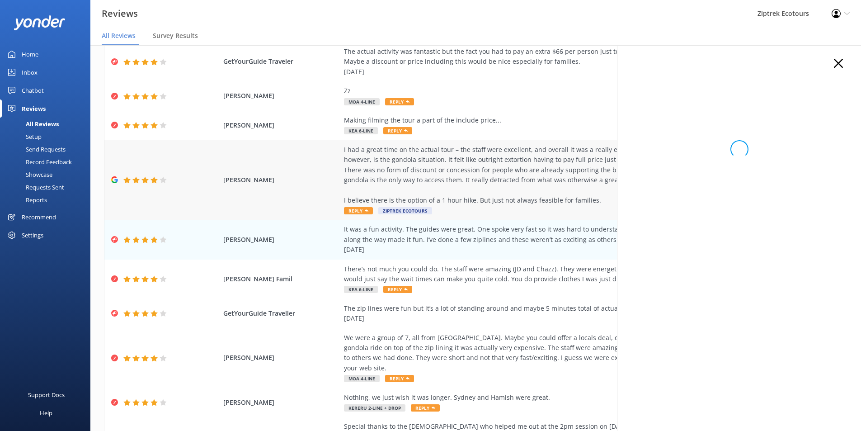
copy div "It was a fun activity. The guides were great. One spoke very fast so it was har…"
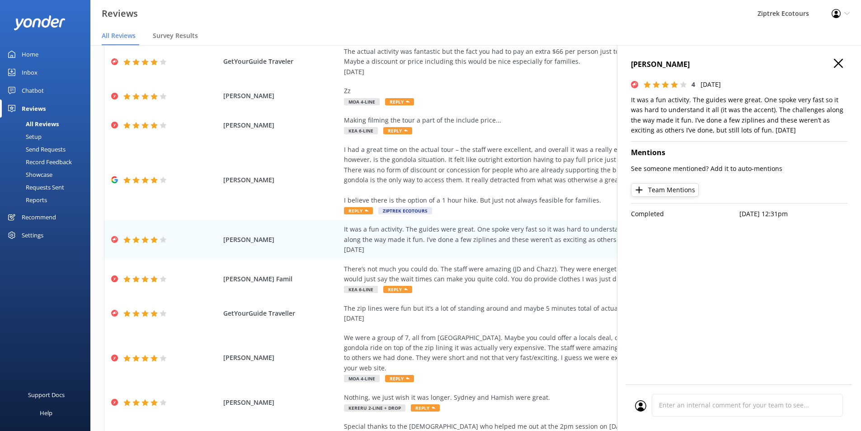
click at [847, 61] on h4 "[PERSON_NAME]" at bounding box center [739, 65] width 217 height 12
click at [843, 65] on icon "button" at bounding box center [838, 63] width 9 height 9
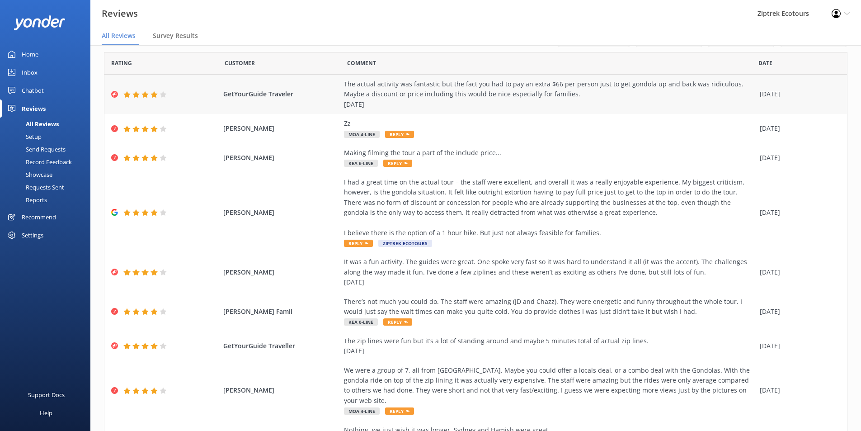
scroll to position [0, 0]
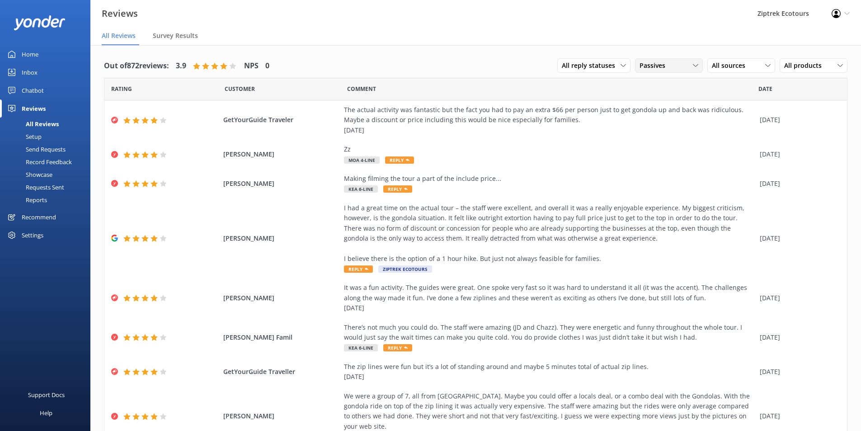
click at [651, 64] on span "Passives" at bounding box center [655, 66] width 31 height 10
click at [676, 100] on div "Promoters" at bounding box center [668, 102] width 41 height 9
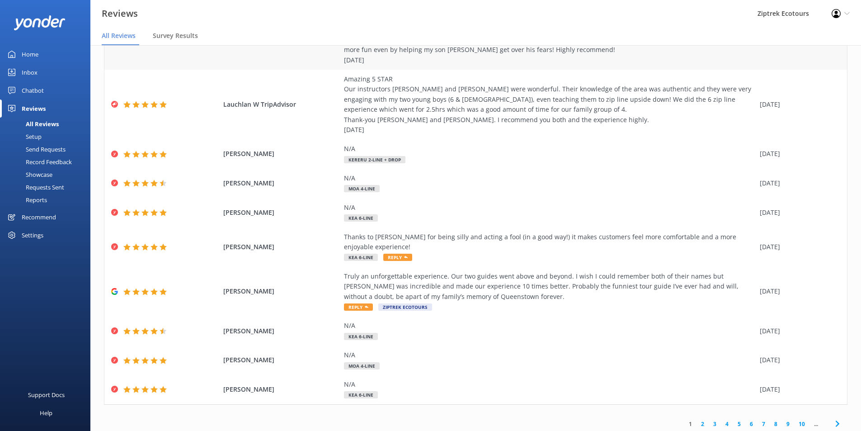
scroll to position [94, 0]
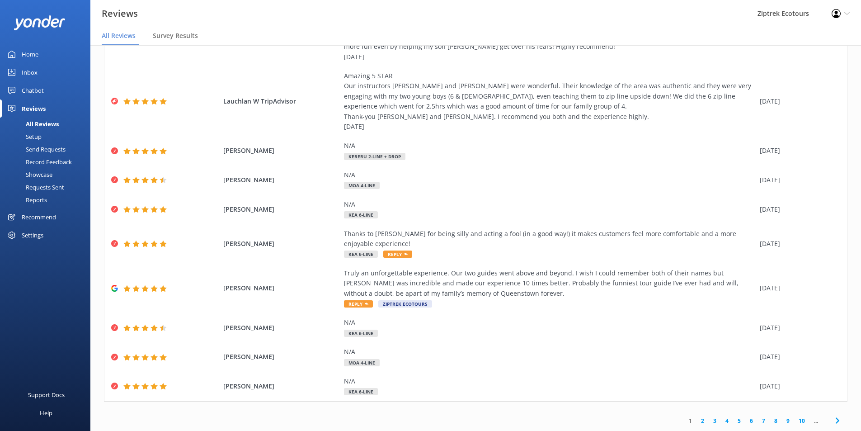
click at [709, 420] on link "3" at bounding box center [715, 420] width 12 height 9
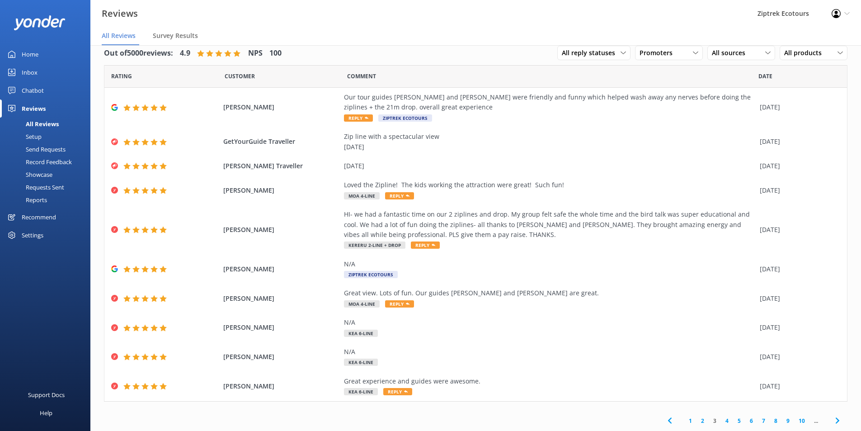
scroll to position [18, 0]
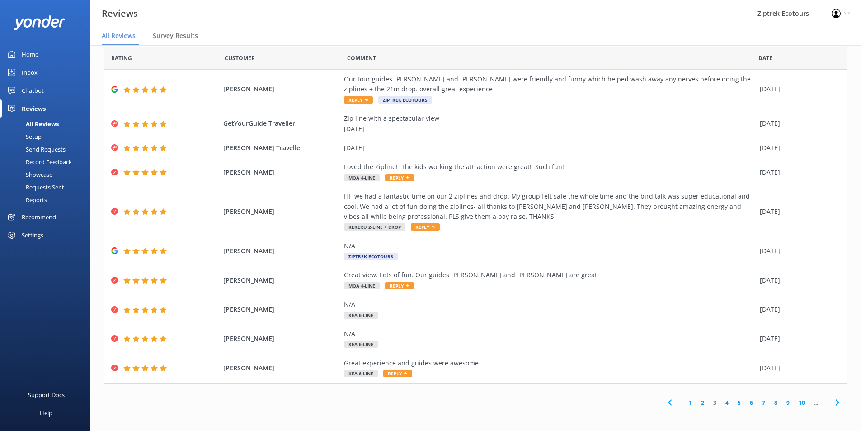
click at [721, 403] on link "4" at bounding box center [727, 402] width 12 height 9
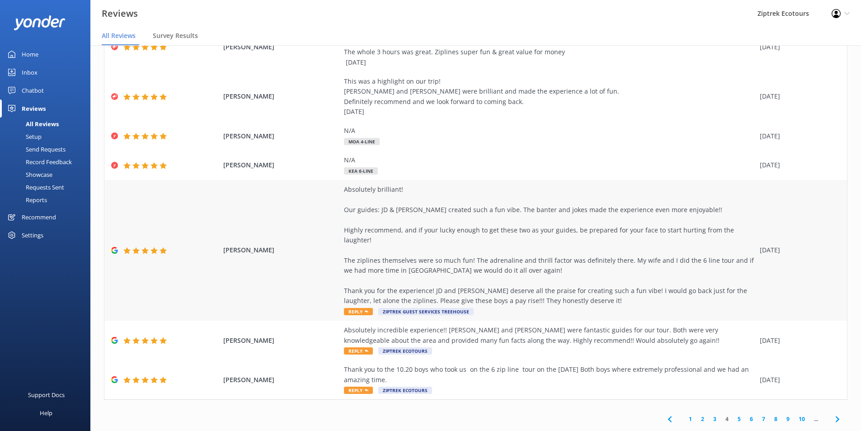
scroll to position [154, 0]
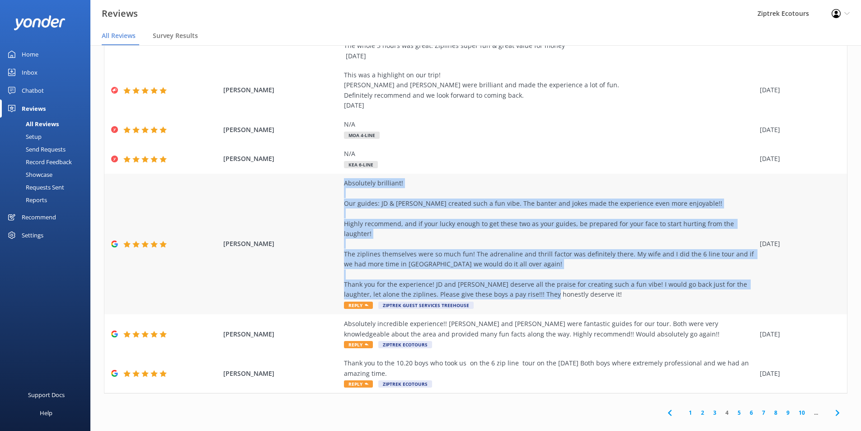
drag, startPoint x: 340, startPoint y: 182, endPoint x: 582, endPoint y: 286, distance: 263.1
click at [582, 286] on div "Absolutely brilliant! Our guides: JD & [PERSON_NAME] created such a fun vibe. T…" at bounding box center [549, 239] width 411 height 122
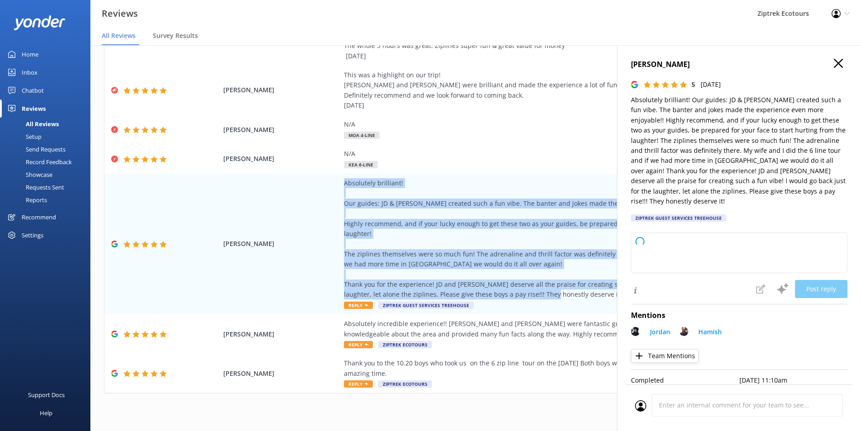
type textarea "Kia ora, Thank you so much for sharing your awesome experience with us! We’re a…"
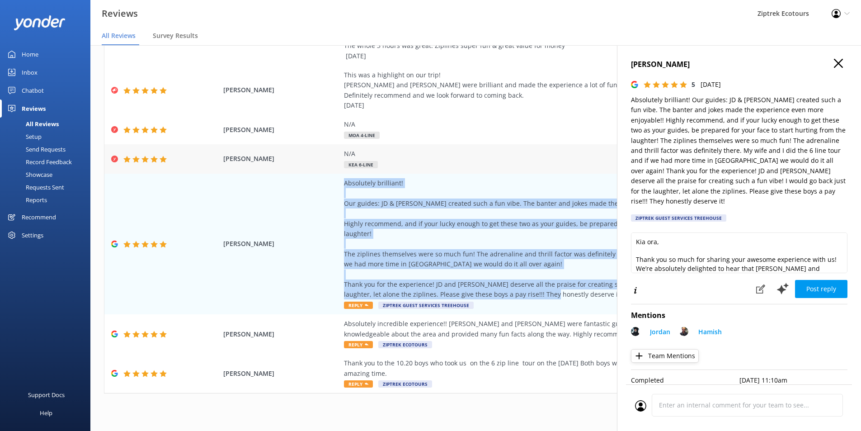
copy div "Absolutely brilliant! Our guides: JD & [PERSON_NAME] created such a fun vibe. T…"
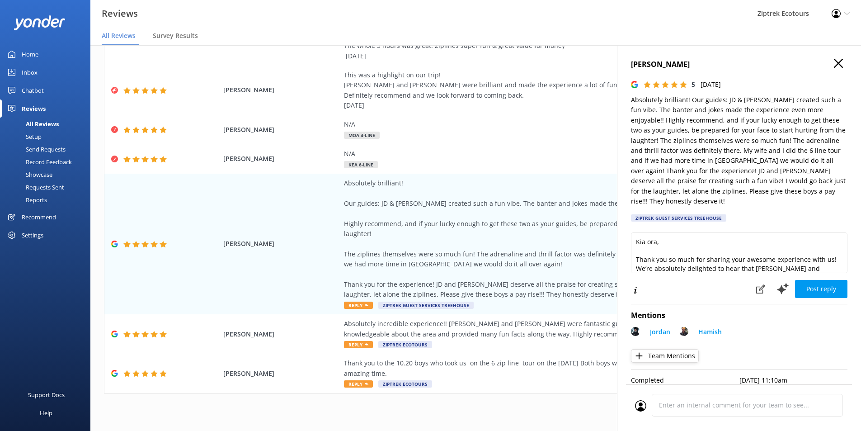
click at [837, 62] on h4 "[PERSON_NAME]" at bounding box center [739, 65] width 217 height 12
click at [835, 60] on use "button" at bounding box center [838, 63] width 9 height 9
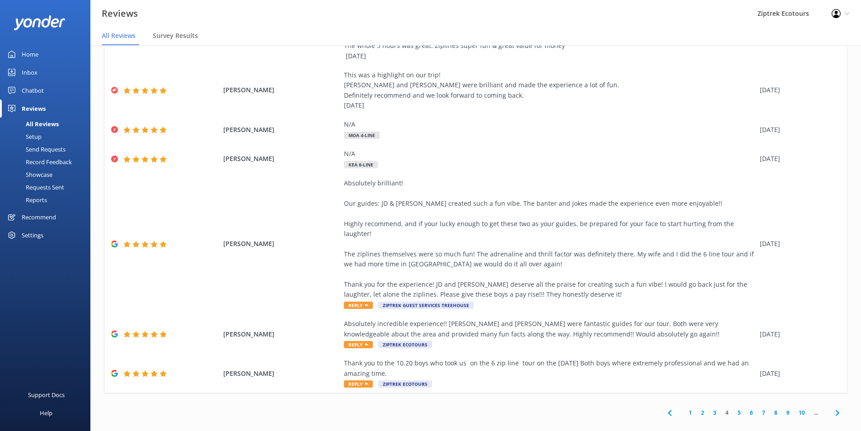
click at [709, 408] on link "3" at bounding box center [715, 412] width 12 height 9
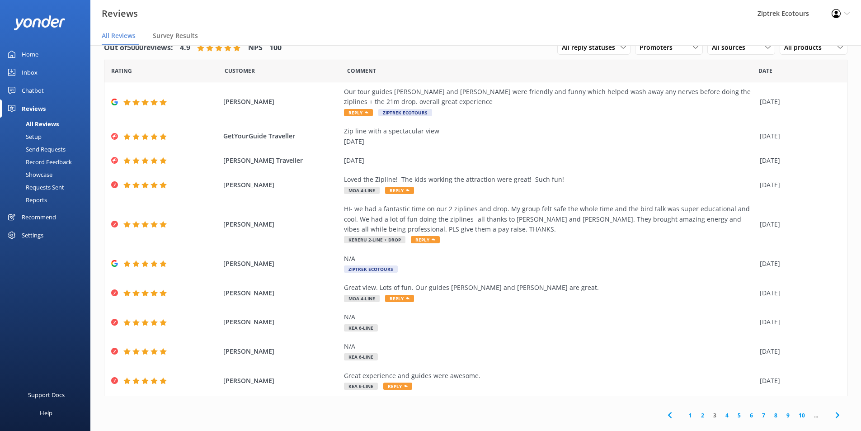
click at [687, 415] on link "1" at bounding box center [691, 415] width 12 height 9
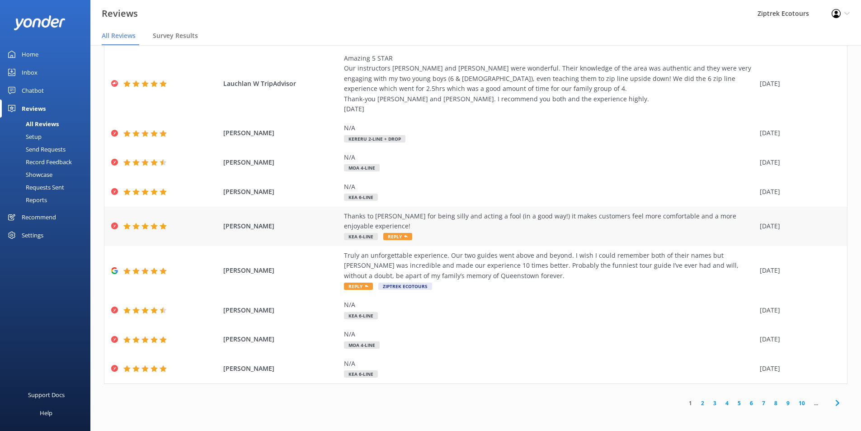
scroll to position [94, 0]
click at [698, 402] on link "2" at bounding box center [703, 402] width 12 height 9
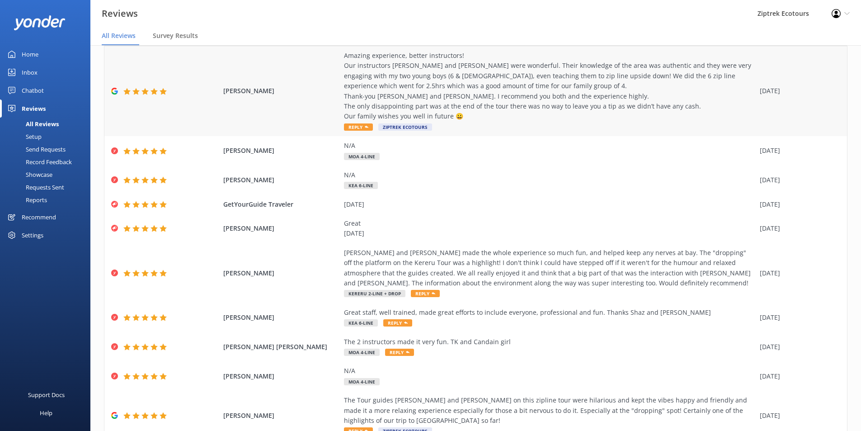
scroll to position [94, 0]
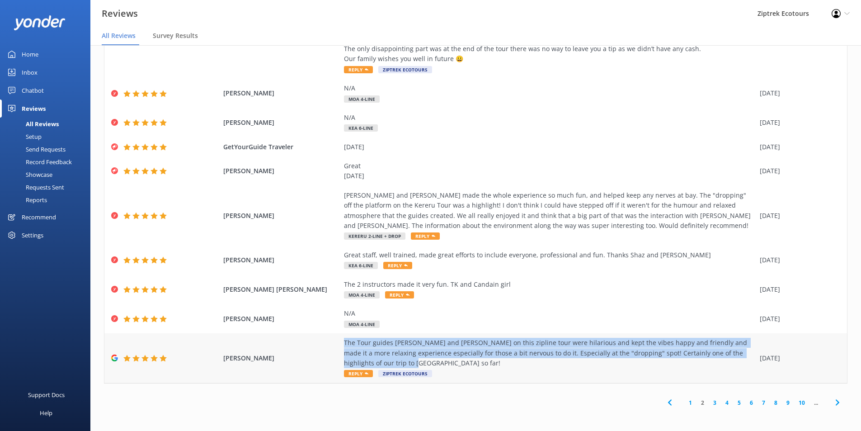
drag, startPoint x: 335, startPoint y: 342, endPoint x: 400, endPoint y: 362, distance: 67.6
click at [400, 362] on div "[PERSON_NAME] The Tour guides [PERSON_NAME] and [PERSON_NAME] on this zipline t…" at bounding box center [475, 358] width 743 height 50
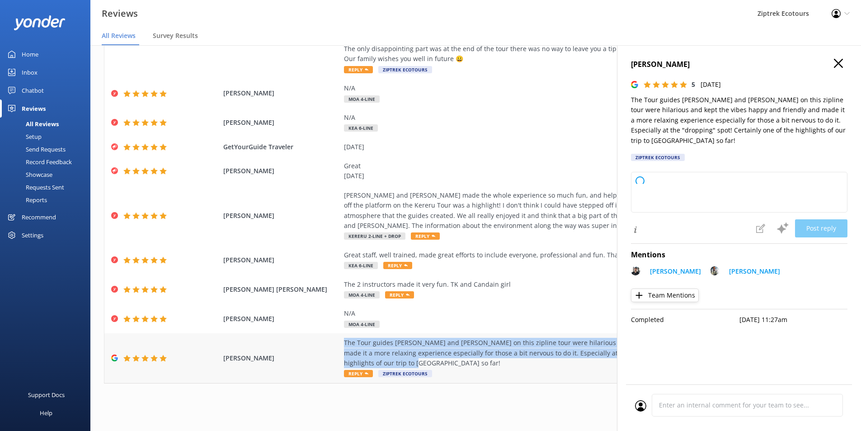
copy div "The Tour guides [PERSON_NAME] and [PERSON_NAME] on this zipline tour were hilar…"
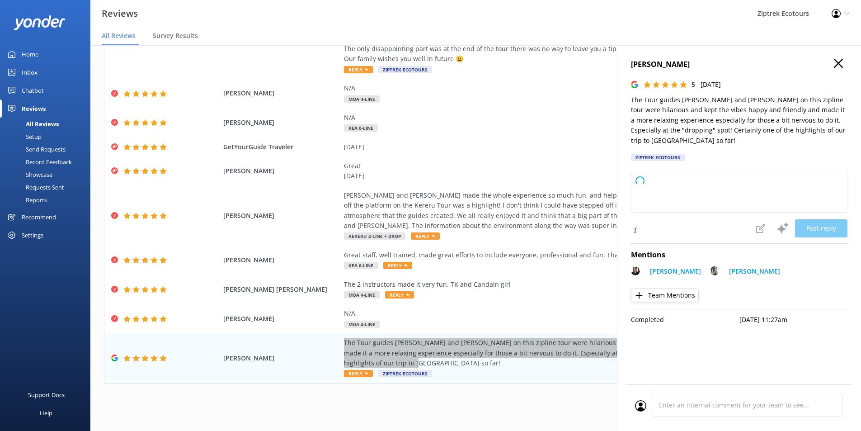
type textarea "Kia ora, Thank you so much for taking the time to share your experience with us…"
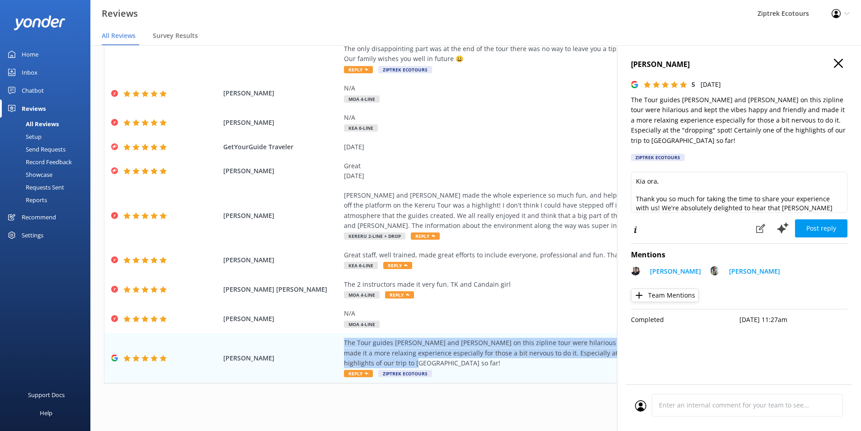
click at [835, 66] on use "button" at bounding box center [838, 63] width 9 height 9
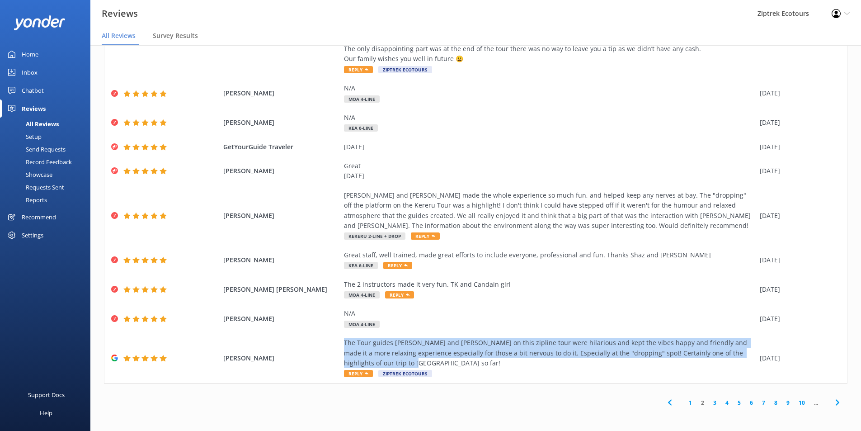
click at [709, 406] on link "3" at bounding box center [715, 402] width 12 height 9
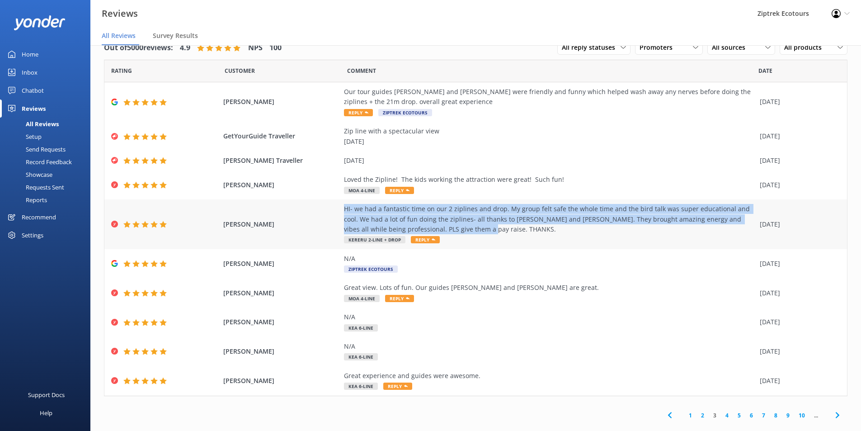
drag, startPoint x: 335, startPoint y: 208, endPoint x: 437, endPoint y: 231, distance: 104.7
click at [437, 231] on div "[PERSON_NAME] HI- we had a fantastic time on our 2 ziplines and drop. My group …" at bounding box center [475, 224] width 743 height 50
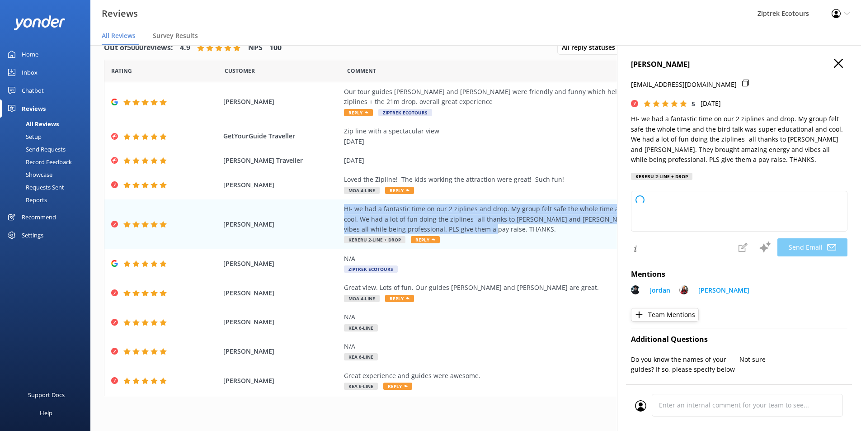
copy div "HI- we had a fantastic time on our 2 ziplines and drop. My group felt safe the …"
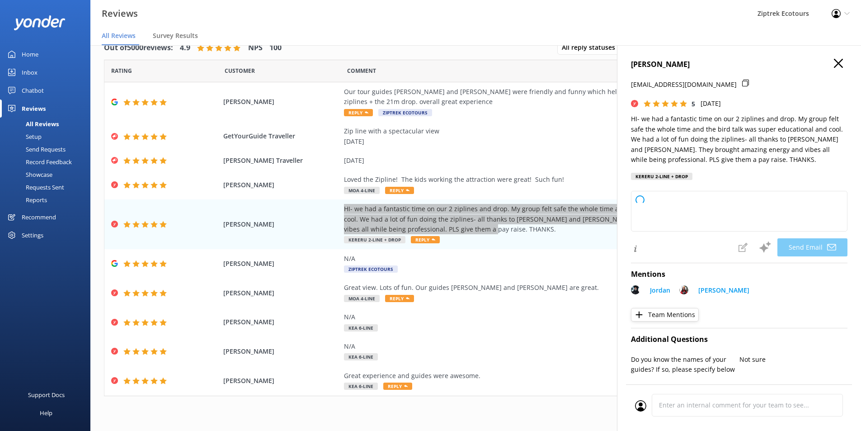
type textarea "Kia [PERSON_NAME], Thank you so much for your wonderful review! We’re so happy …"
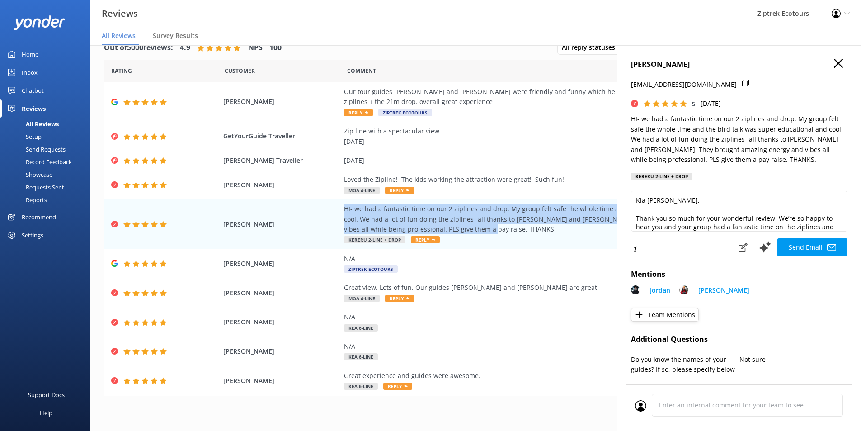
click at [834, 62] on use "button" at bounding box center [838, 63] width 9 height 9
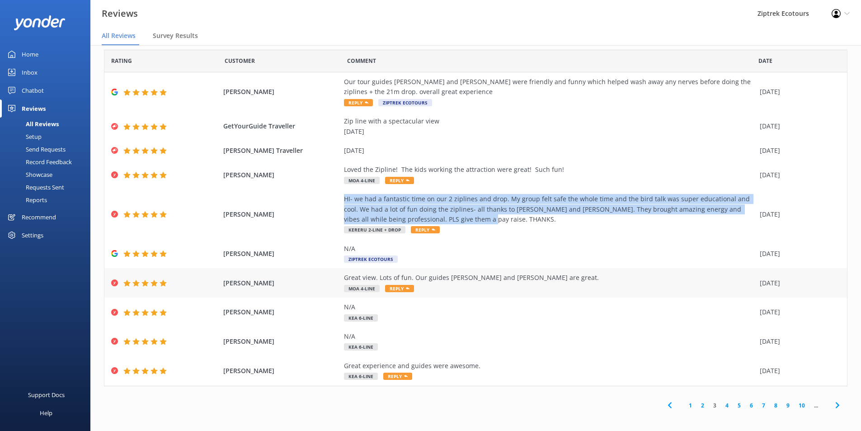
scroll to position [13, 0]
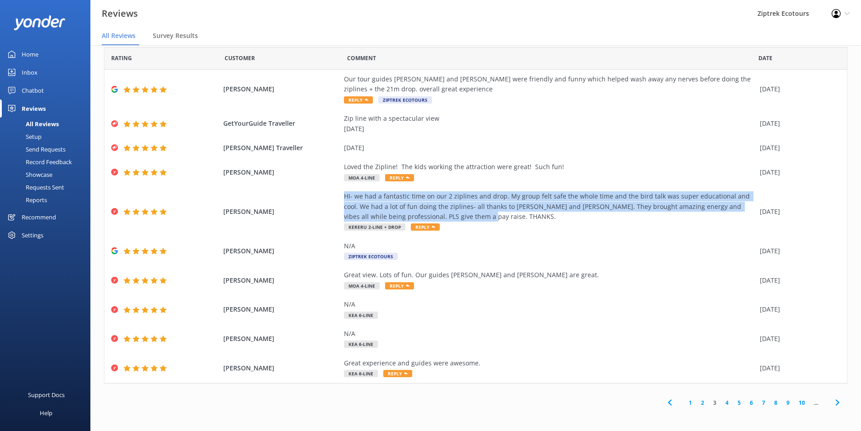
click at [721, 402] on link "4" at bounding box center [727, 402] width 12 height 9
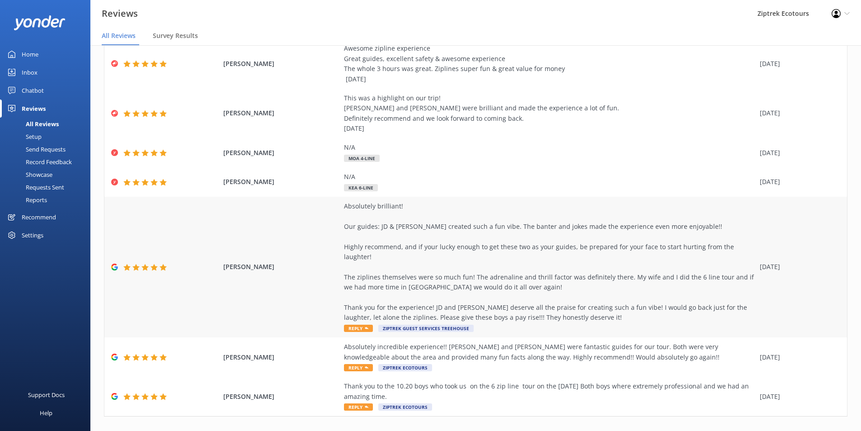
scroll to position [109, 0]
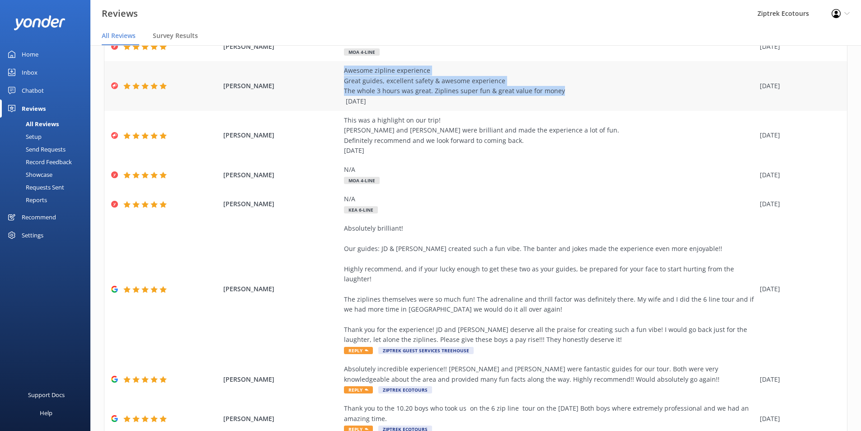
drag, startPoint x: 337, startPoint y: 69, endPoint x: 562, endPoint y: 91, distance: 226.2
click at [562, 91] on div "[PERSON_NAME] Awesome zipline experience Great guides, excellent safety & aweso…" at bounding box center [475, 86] width 743 height 50
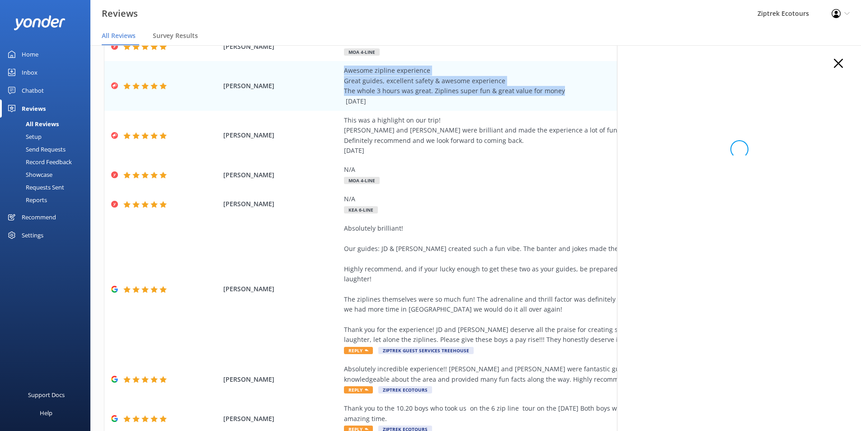
copy div "Awesome zipline experience Great guides, excellent safety & awesome experience …"
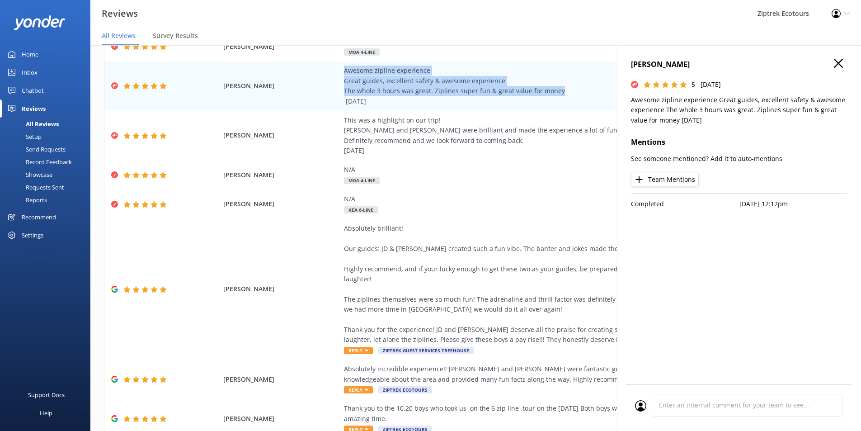
click at [840, 61] on icon "button" at bounding box center [838, 63] width 9 height 9
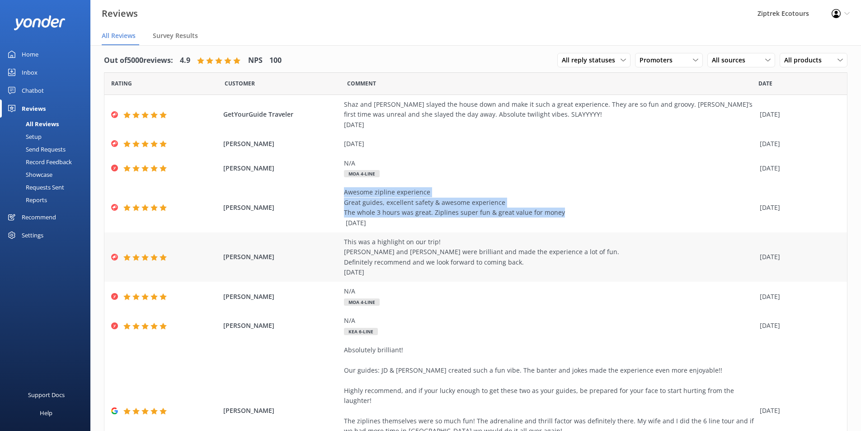
scroll to position [0, 0]
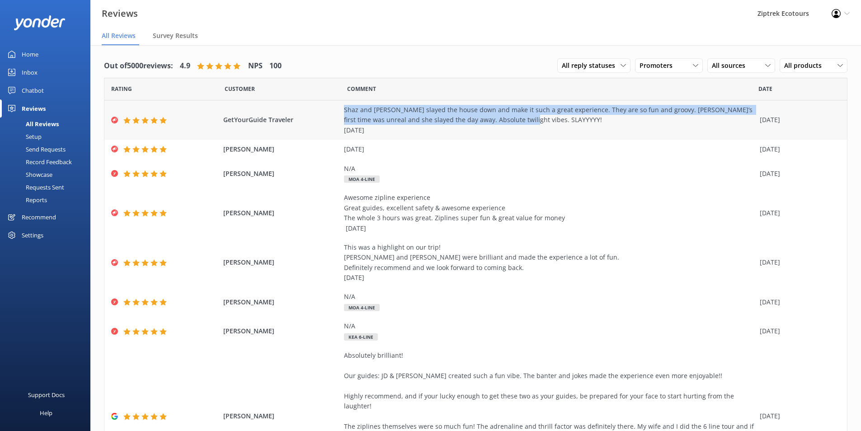
drag, startPoint x: 337, startPoint y: 111, endPoint x: 524, endPoint y: 121, distance: 187.0
click at [524, 121] on div "GetYourGuide Traveler Shaz and [PERSON_NAME] slayed the house down and make it …" at bounding box center [475, 119] width 743 height 39
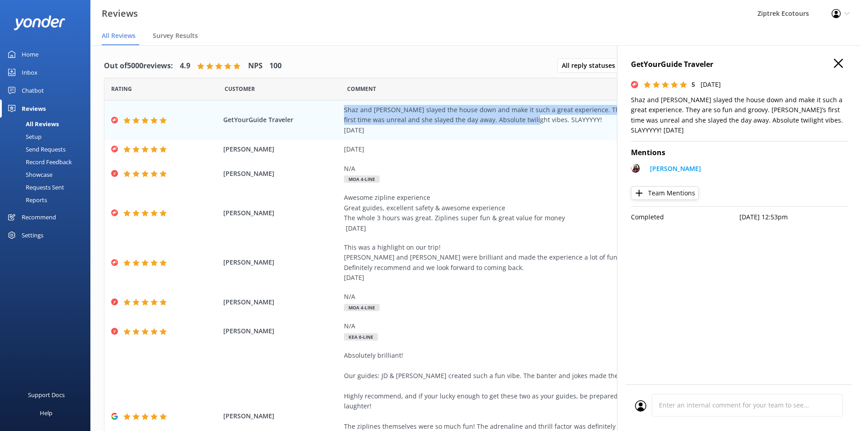
copy div "Shaz and [PERSON_NAME] slayed the house down and make it such a great experienc…"
click at [838, 68] on button "button" at bounding box center [838, 64] width 9 height 10
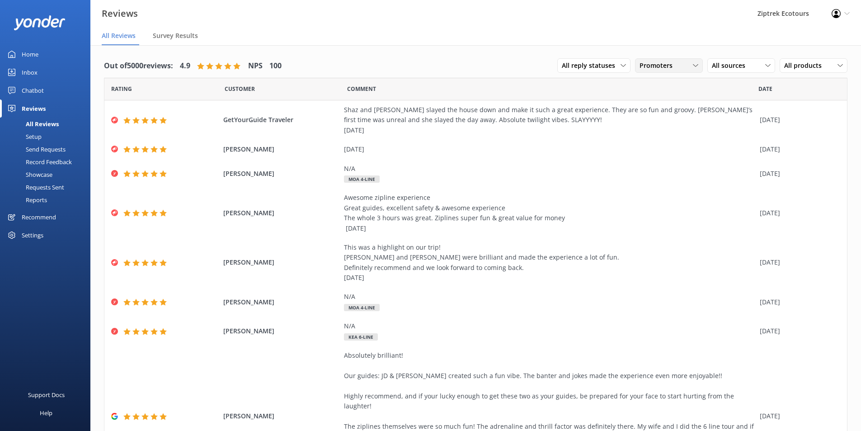
click at [683, 70] on div "Promoters" at bounding box center [668, 66] width 63 height 10
click at [661, 136] on div "Detractors" at bounding box center [669, 139] width 42 height 9
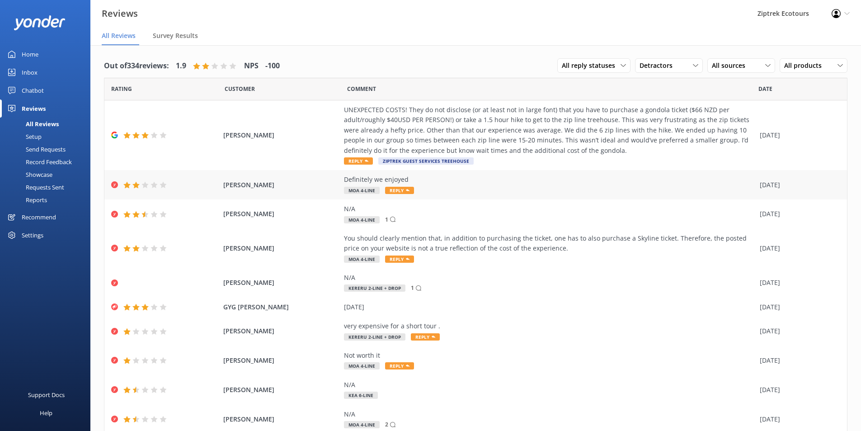
click at [307, 188] on span "[PERSON_NAME]" at bounding box center [281, 185] width 117 height 10
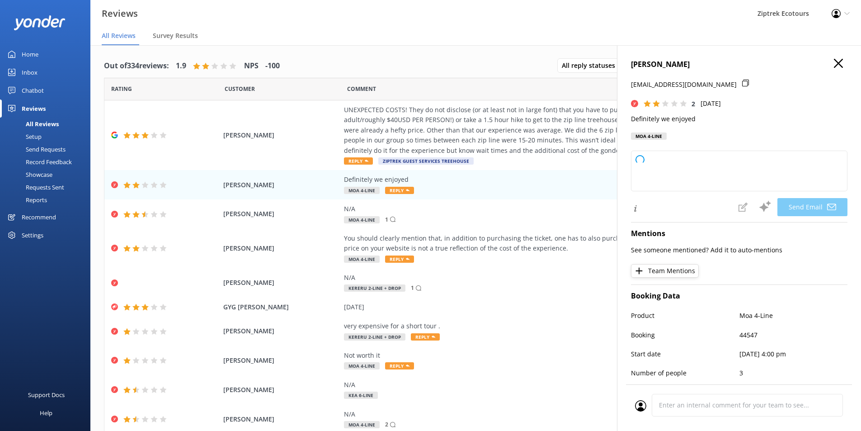
type textarea "Kia ora Anant, Thank you so much for taking the time to share your feedback wit…"
